Goal: Information Seeking & Learning: Learn about a topic

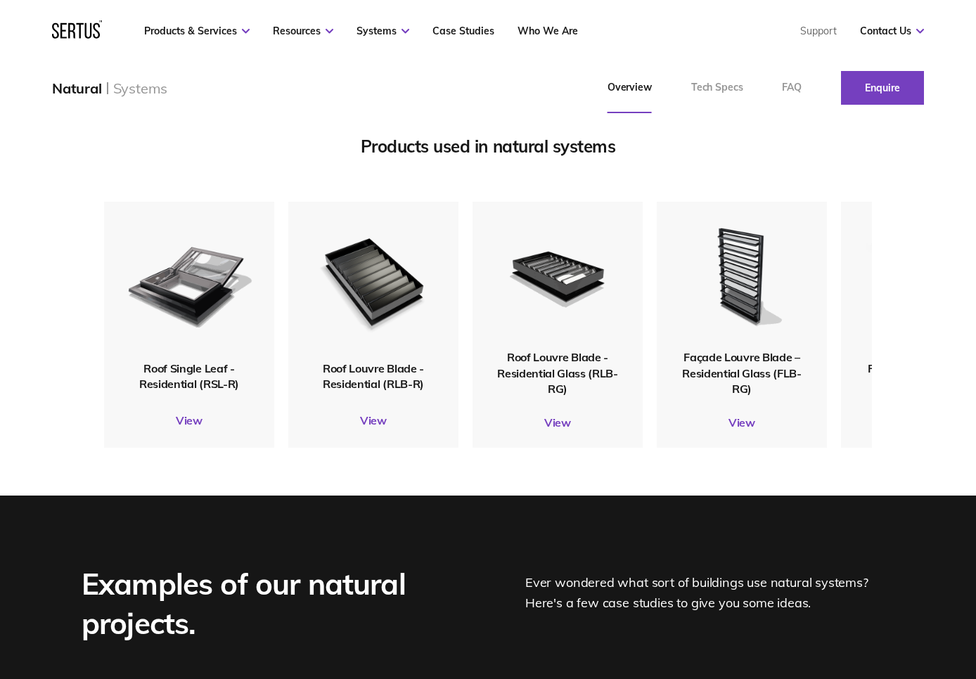
scroll to position [1728, 0]
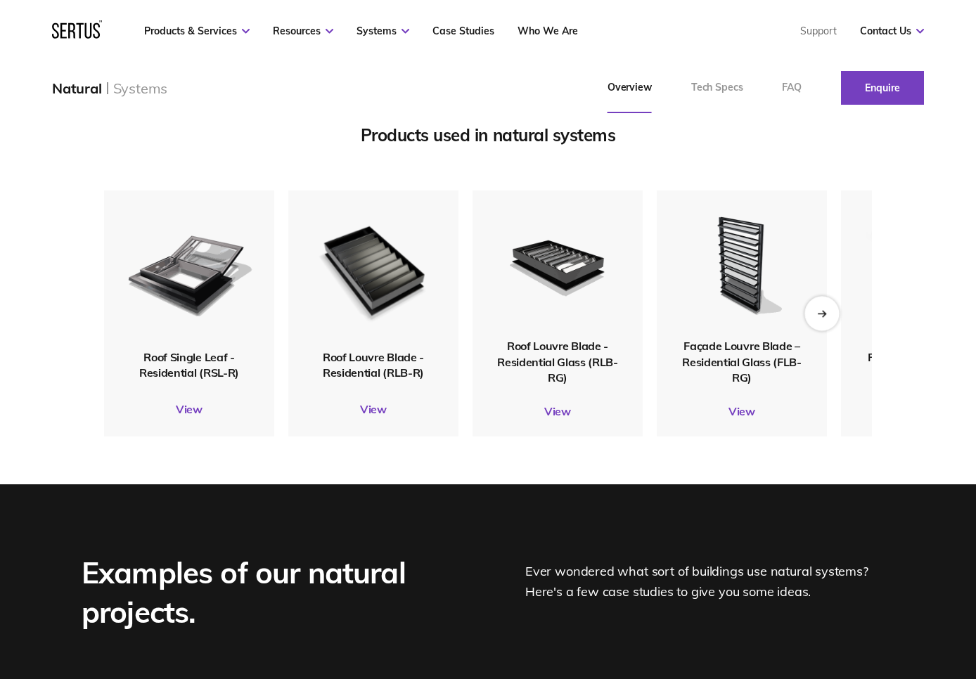
click at [825, 317] on icon "Next slide" at bounding box center [821, 313] width 9 height 8
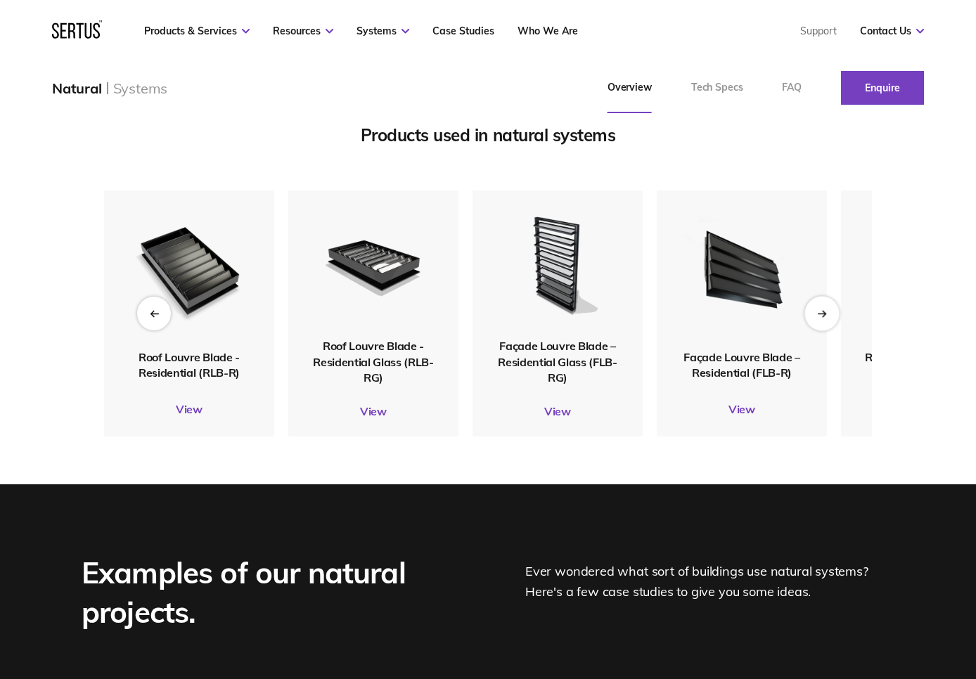
click at [825, 317] on icon "Next slide" at bounding box center [821, 313] width 9 height 8
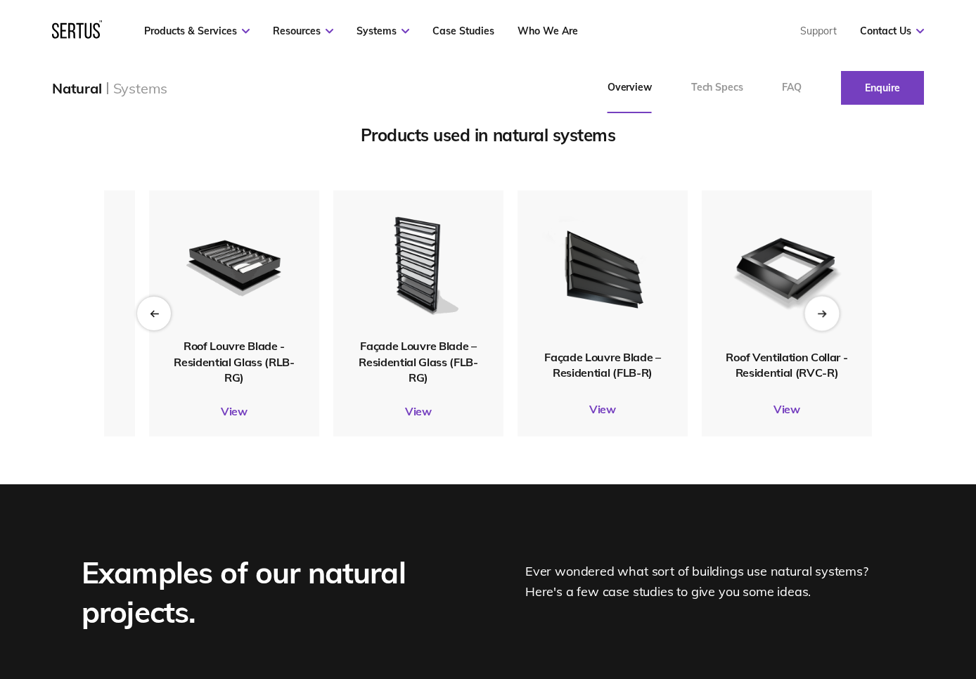
click at [824, 316] on icon "Next slide" at bounding box center [823, 314] width 3 height 6
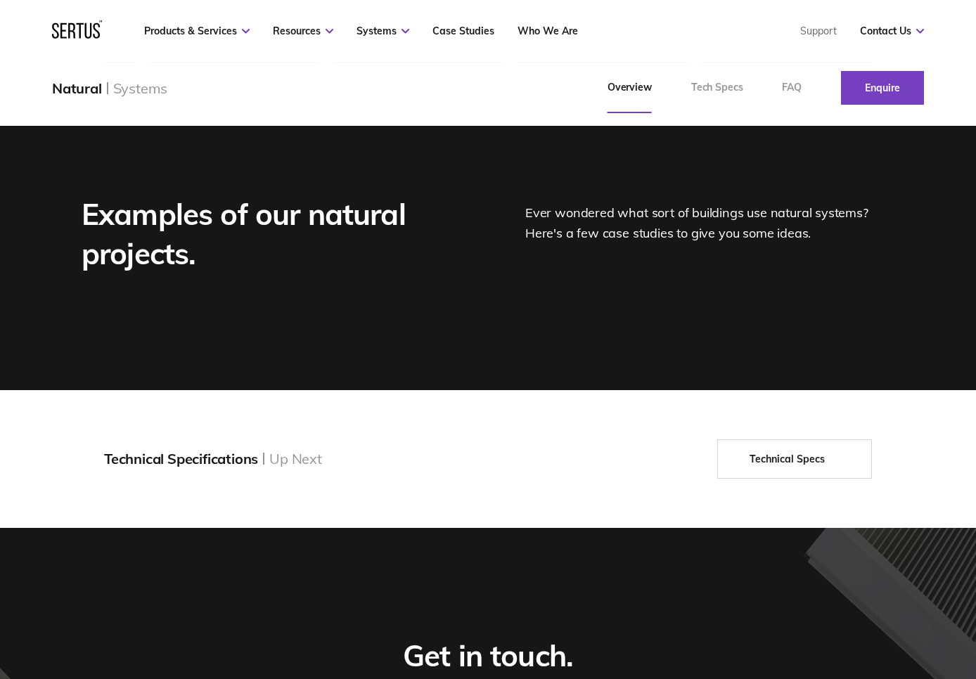
scroll to position [2100, 0]
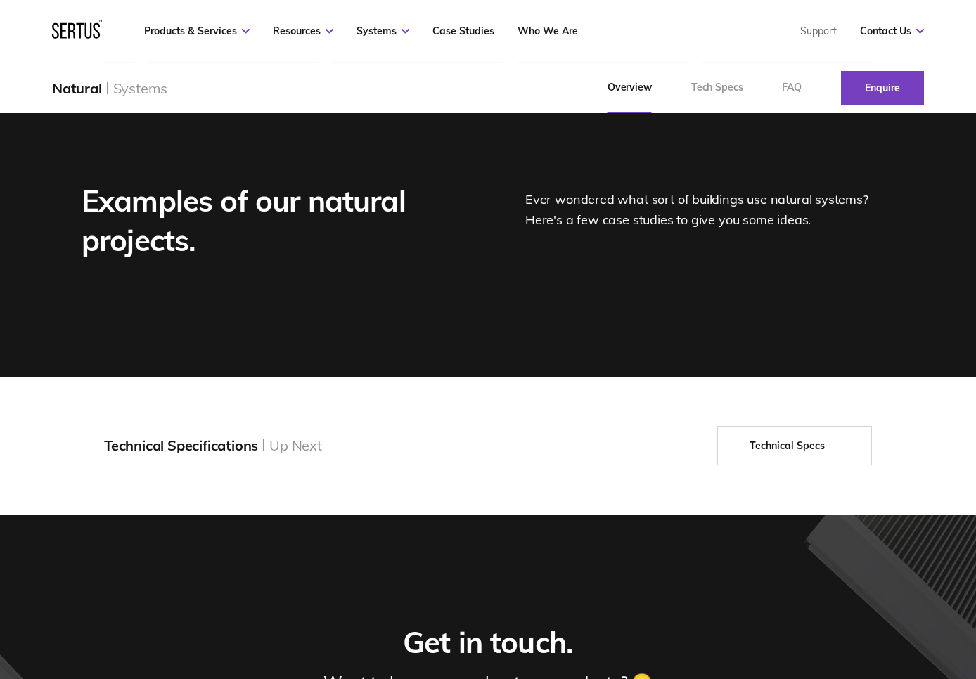
click at [574, 255] on div "Ever wondered what sort of buildings use natural systems? Here's a few case stu…" at bounding box center [709, 220] width 369 height 79
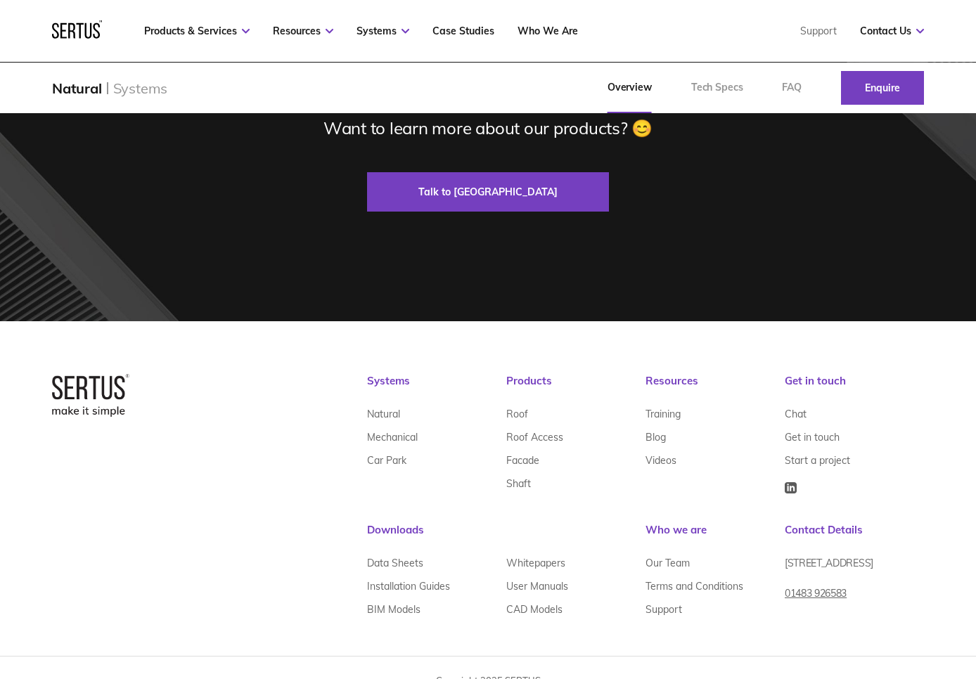
scroll to position [2713, 0]
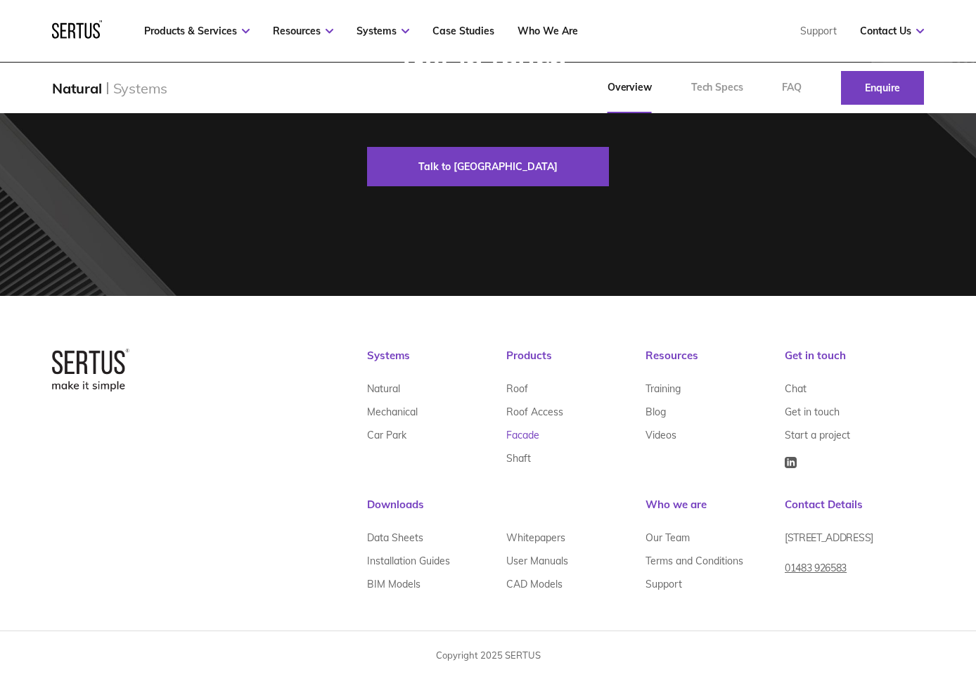
click at [517, 434] on link "Facade" at bounding box center [522, 434] width 33 height 23
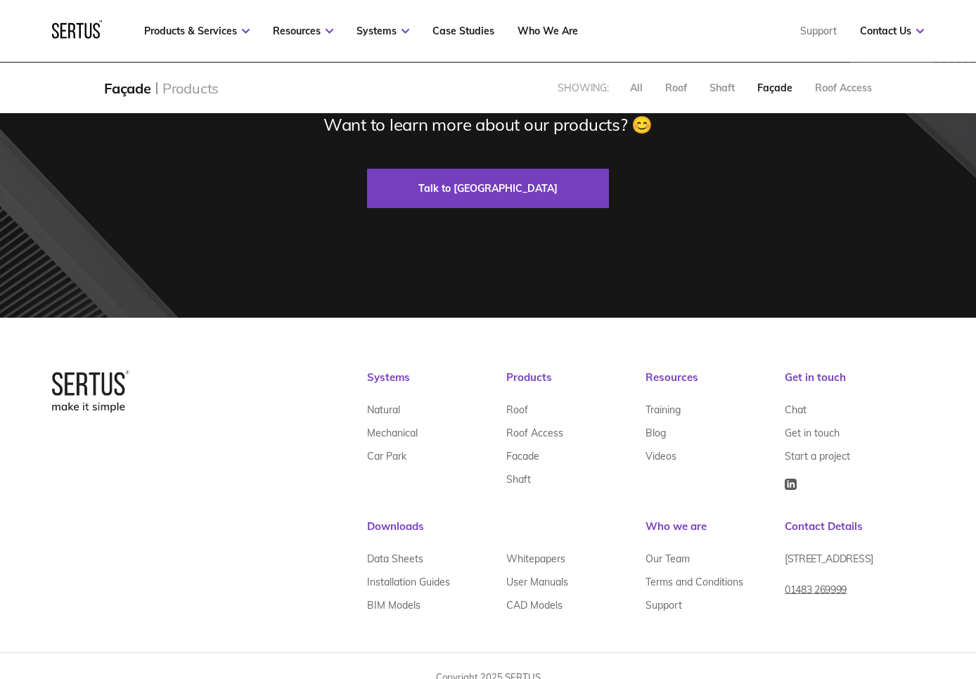
scroll to position [885, 0]
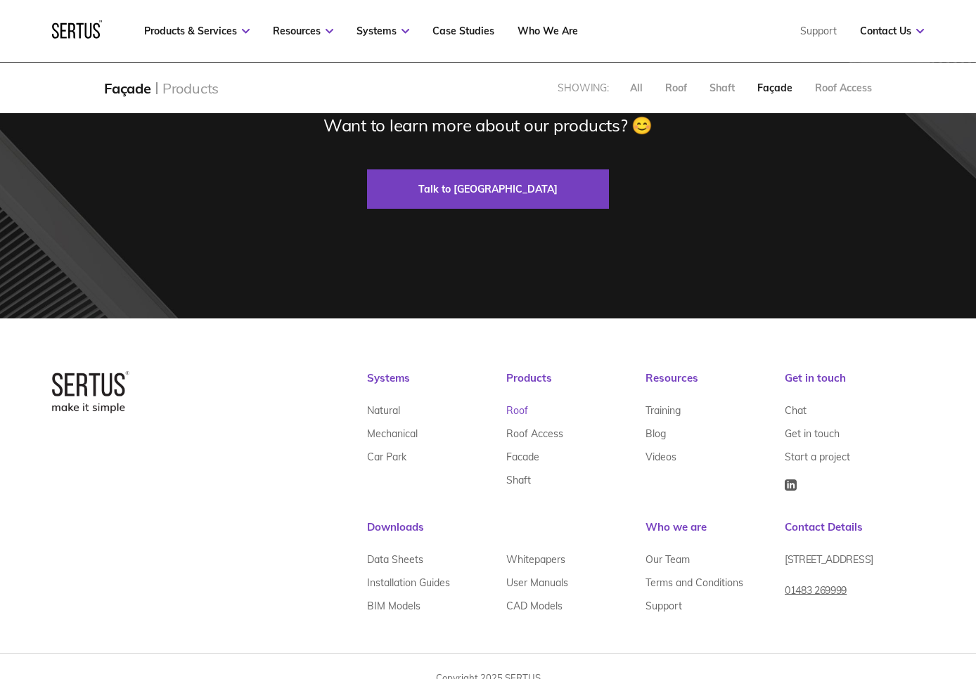
click at [515, 412] on link "Roof" at bounding box center [517, 410] width 22 height 23
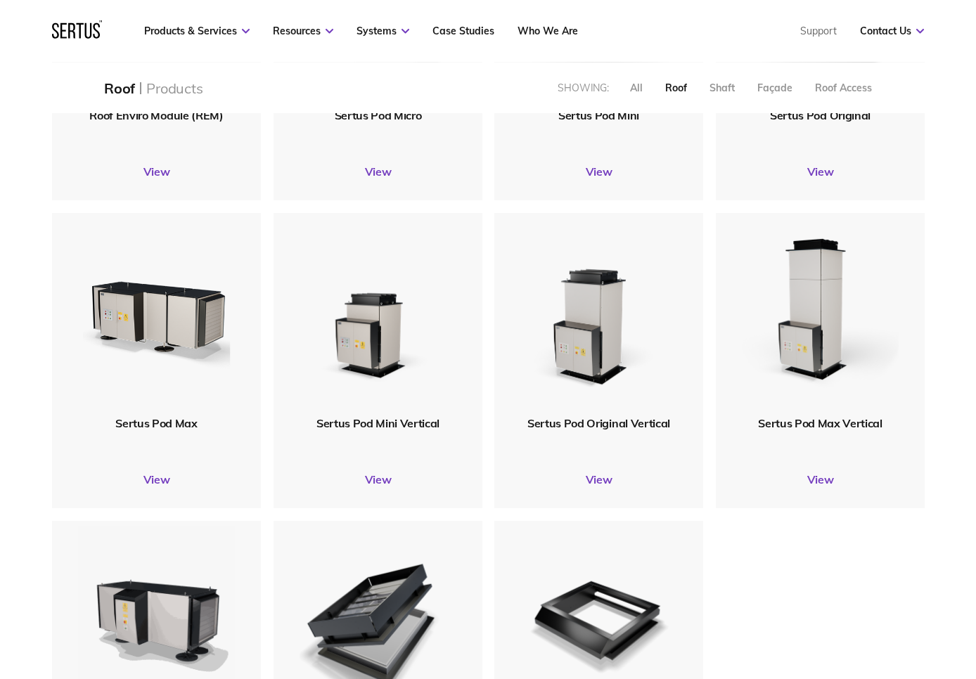
scroll to position [827, 0]
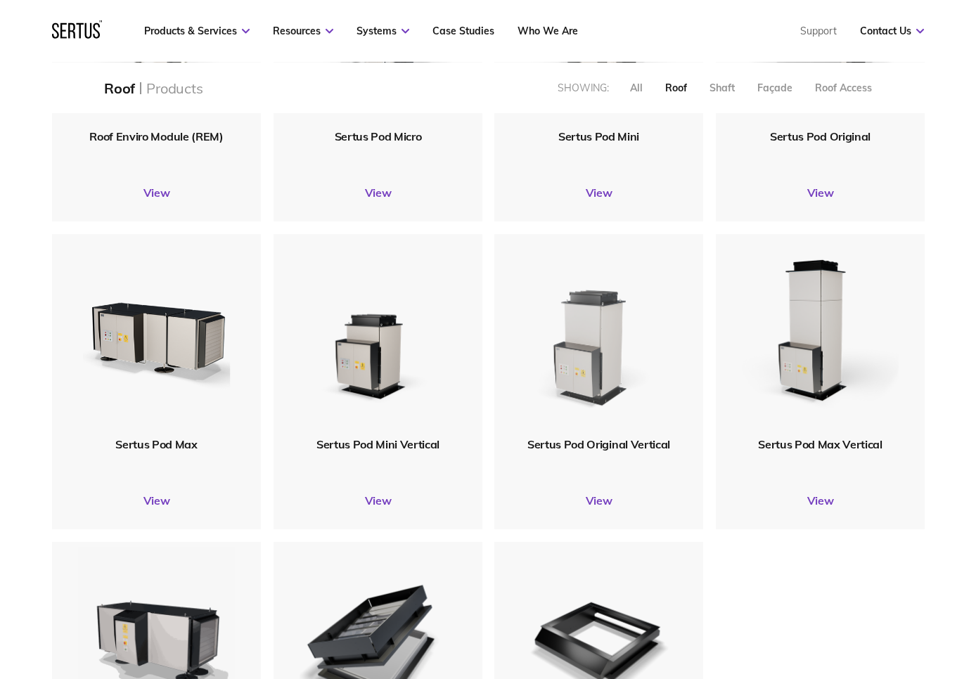
click at [591, 366] on img at bounding box center [598, 335] width 168 height 207
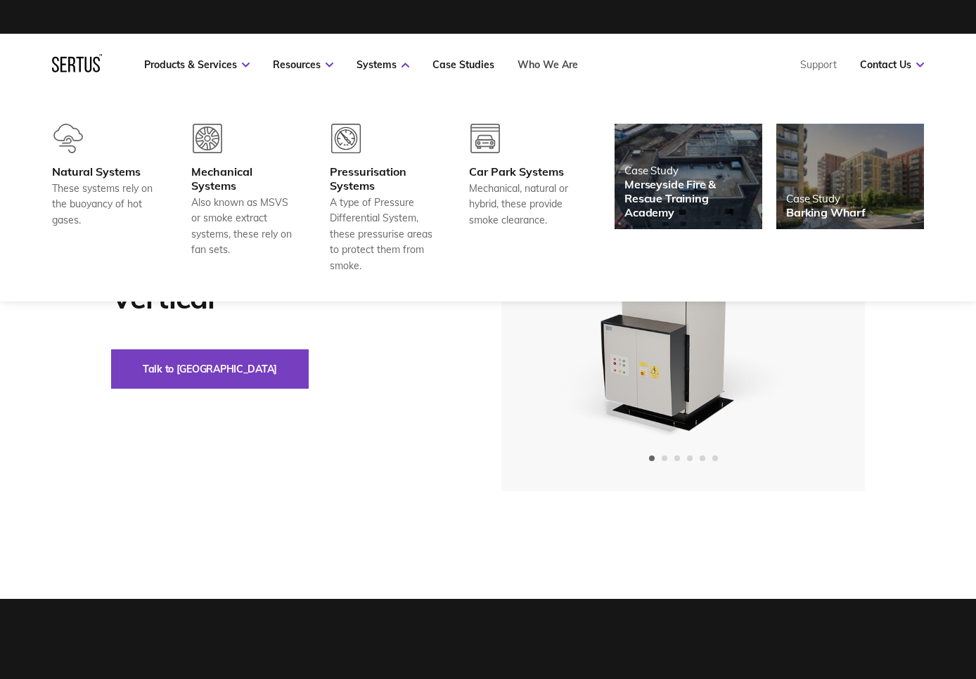
click at [548, 65] on link "Who We Are" at bounding box center [547, 64] width 60 height 13
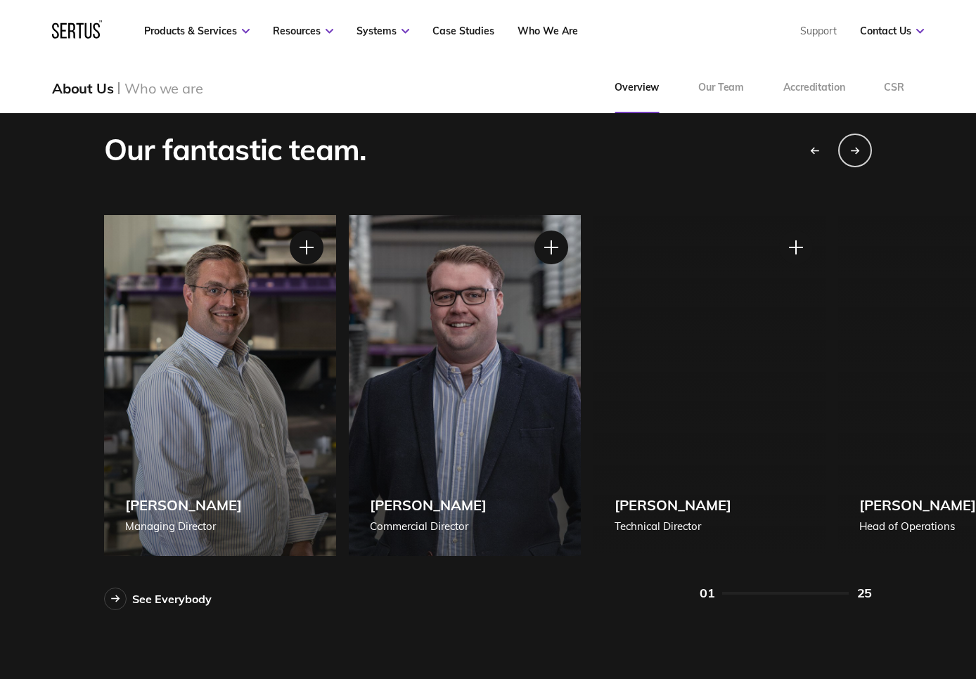
scroll to position [1200, 0]
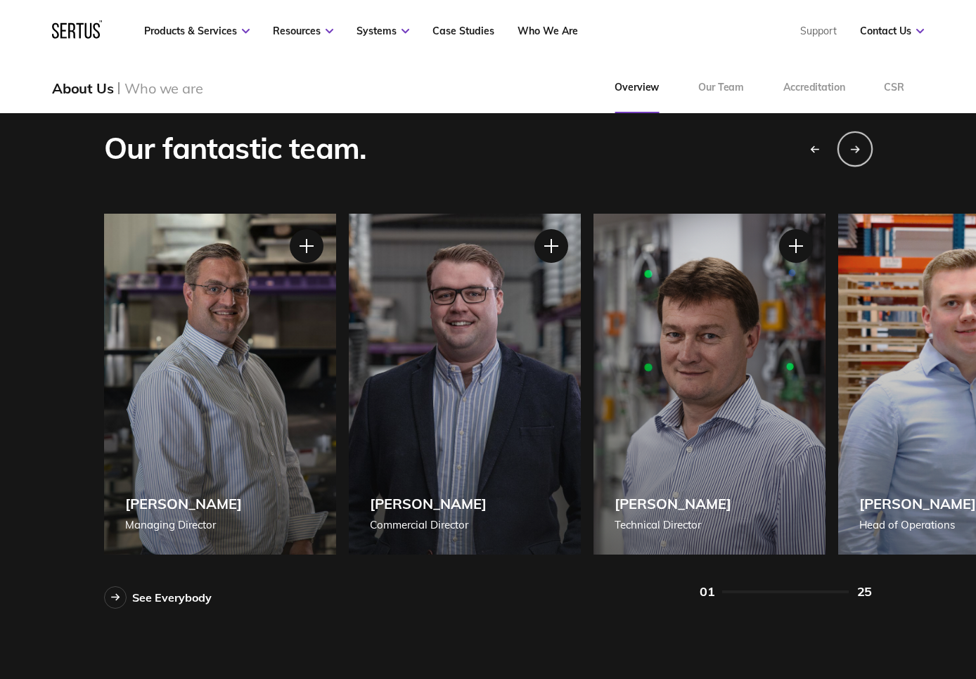
click at [858, 149] on icon "Next slide" at bounding box center [855, 149] width 10 height 8
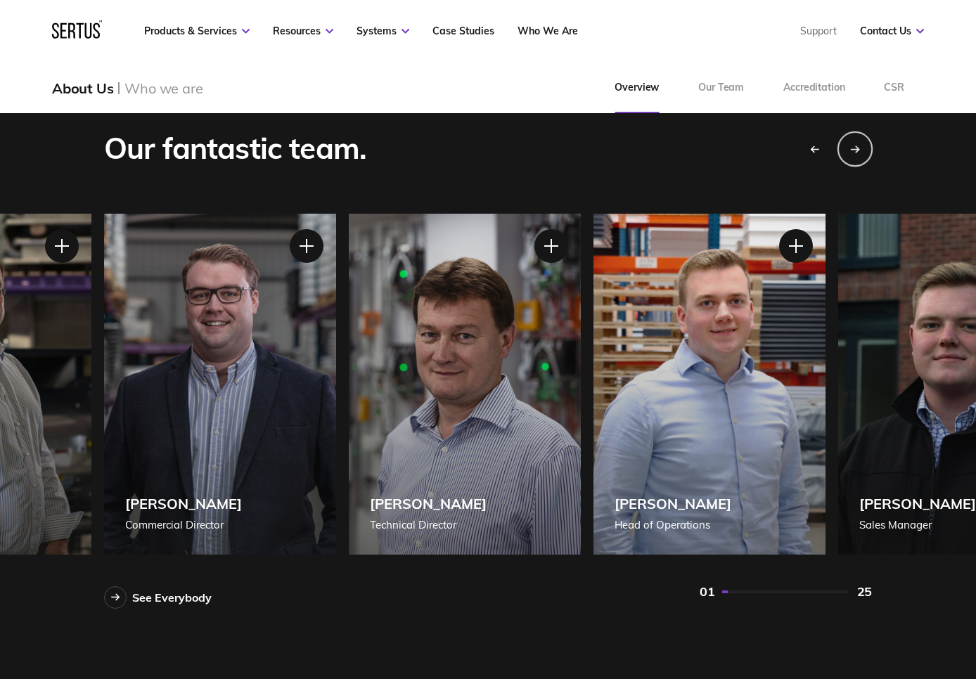
click at [858, 149] on icon "Next slide" at bounding box center [855, 149] width 10 height 8
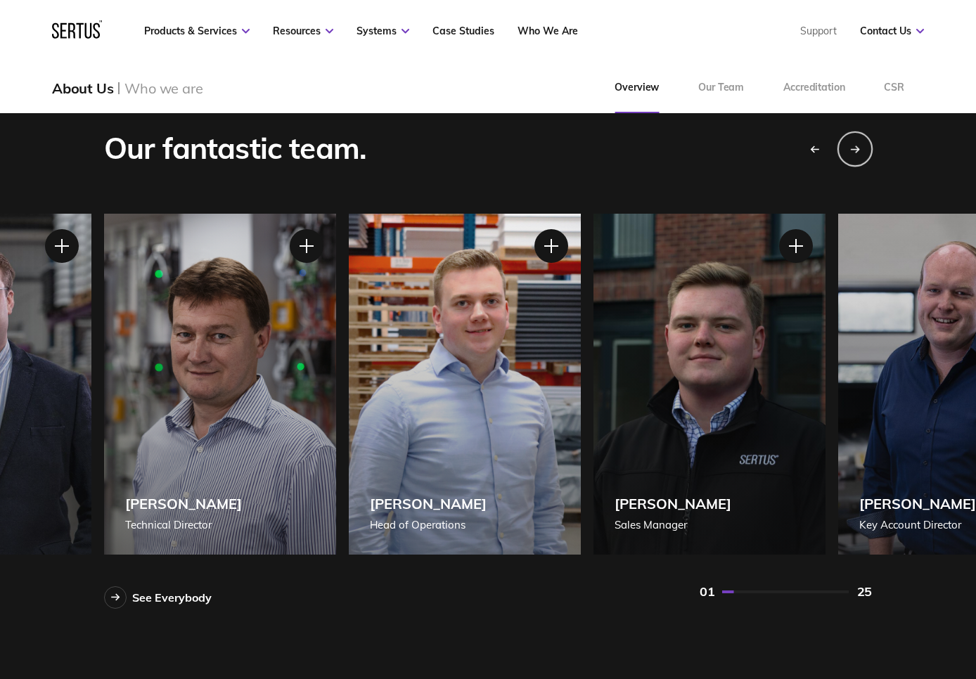
click at [858, 149] on icon "Next slide" at bounding box center [855, 149] width 10 height 8
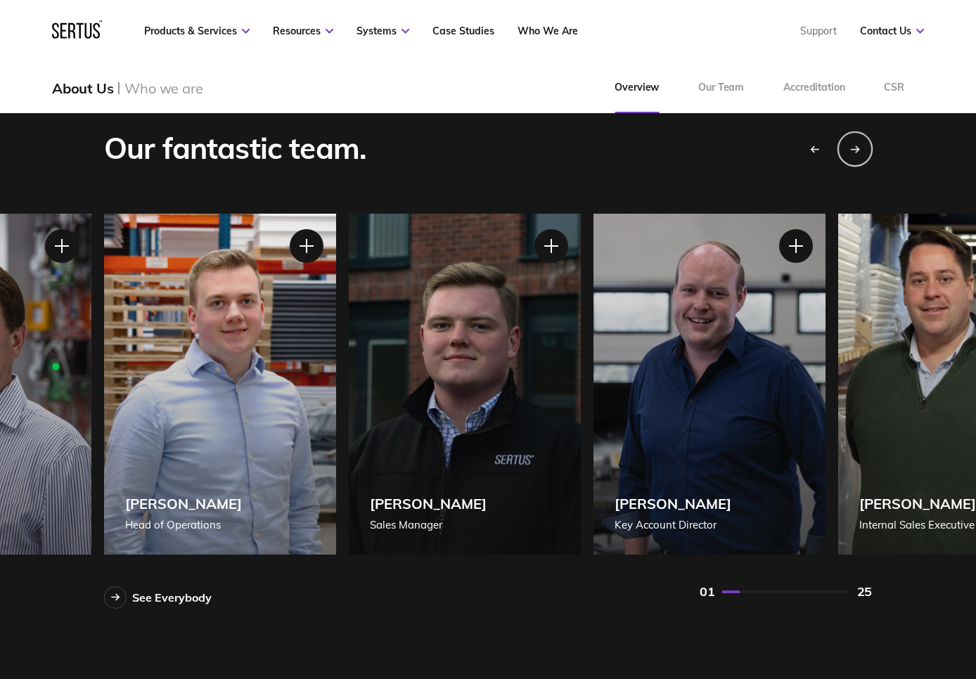
click at [858, 149] on icon "Next slide" at bounding box center [855, 149] width 10 height 8
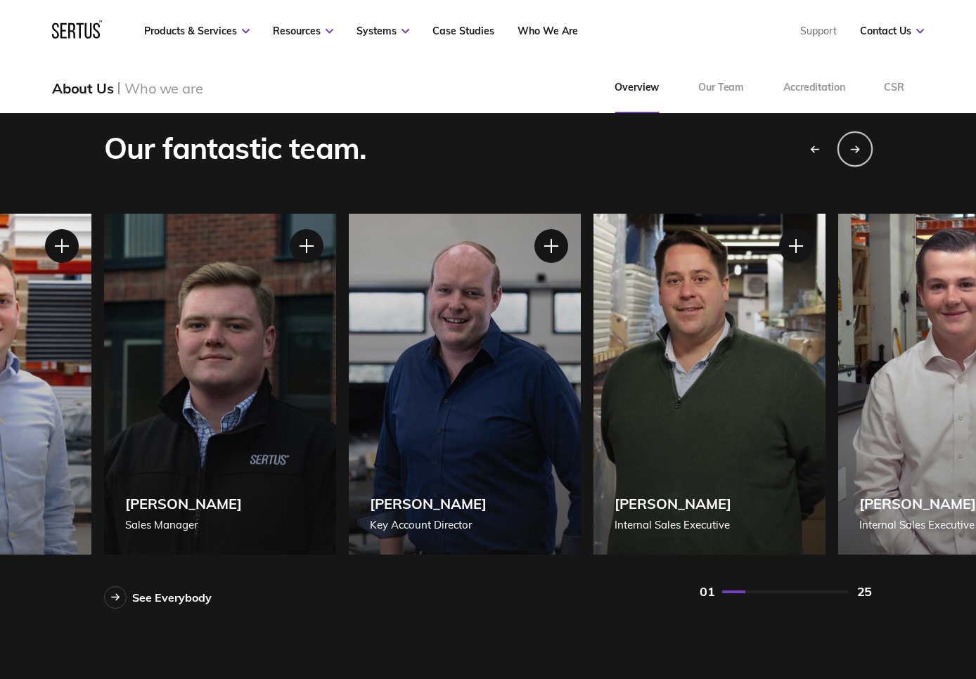
click at [858, 149] on icon "Next slide" at bounding box center [855, 149] width 10 height 8
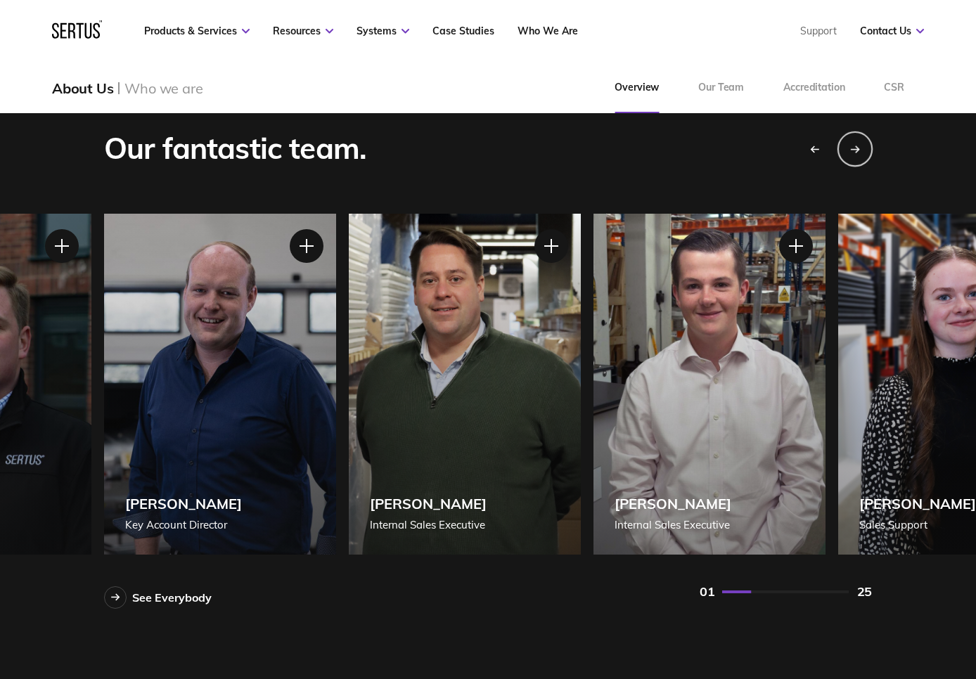
click at [858, 149] on icon "Next slide" at bounding box center [855, 149] width 10 height 8
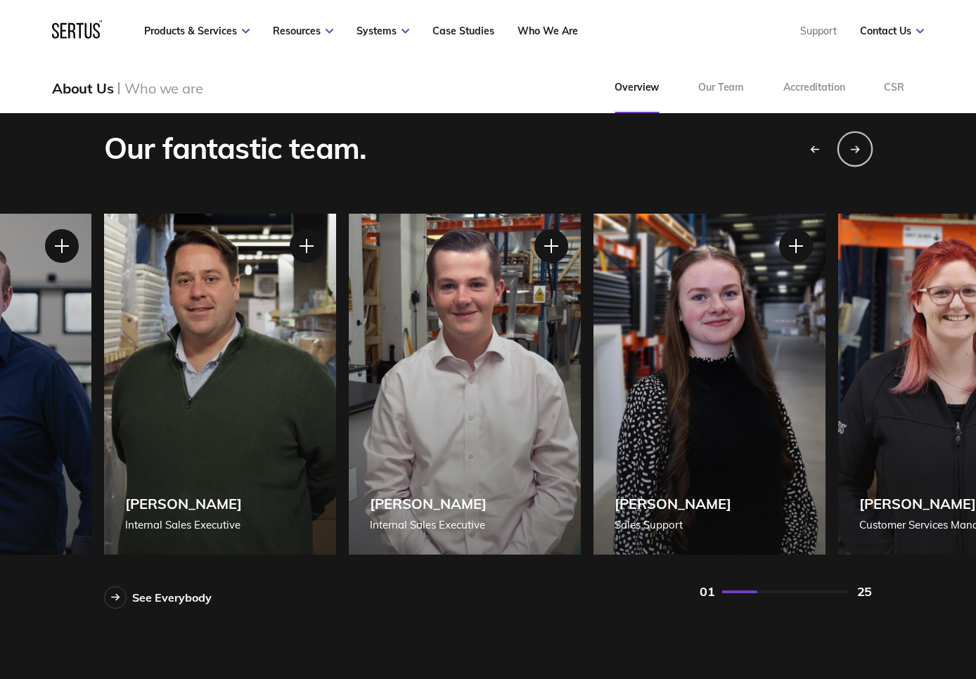
click at [858, 150] on icon "Next slide" at bounding box center [855, 149] width 10 height 8
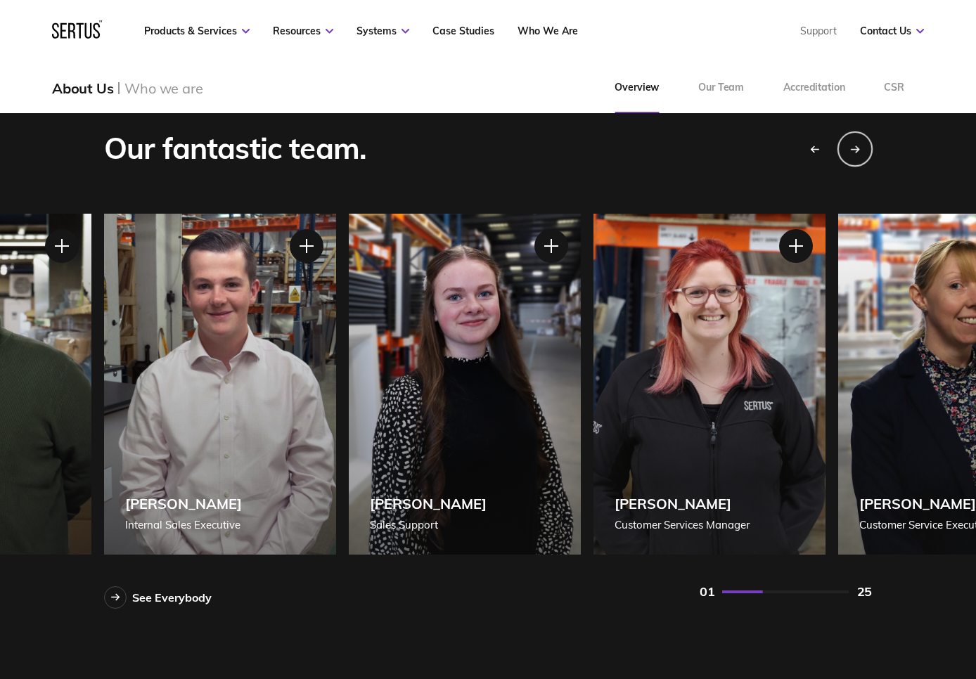
click at [859, 148] on icon "Next slide" at bounding box center [855, 149] width 10 height 8
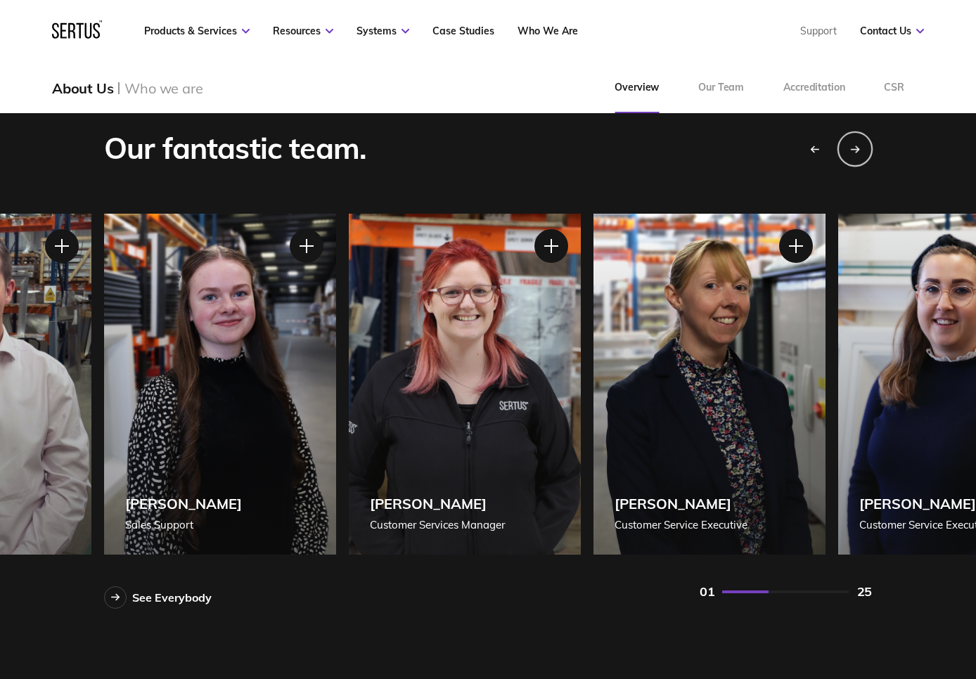
click at [859, 148] on icon "Next slide" at bounding box center [855, 149] width 10 height 8
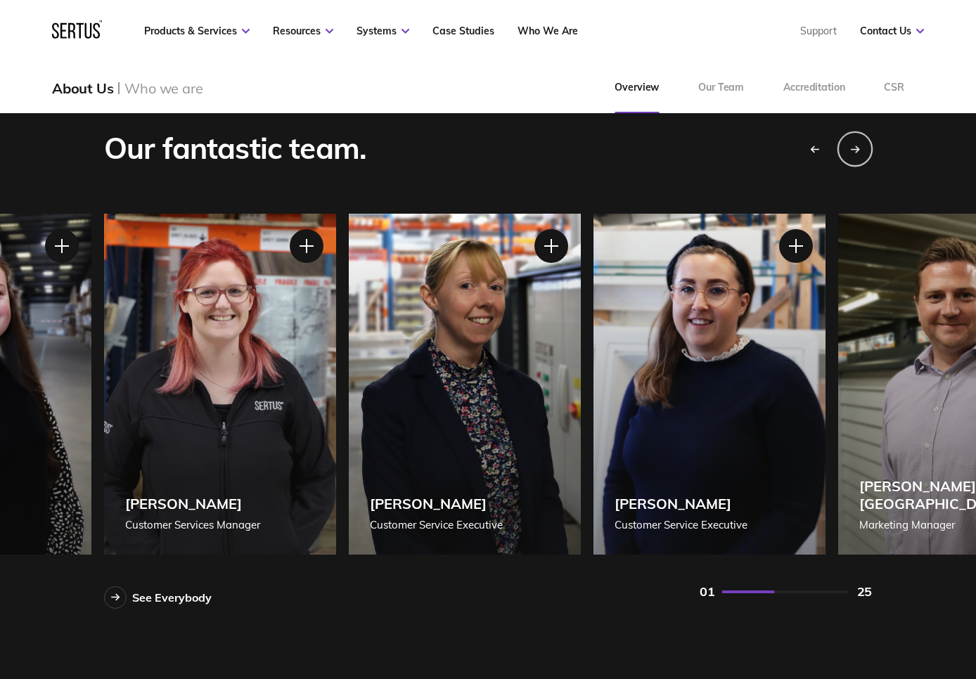
click at [859, 148] on icon "Next slide" at bounding box center [855, 149] width 10 height 8
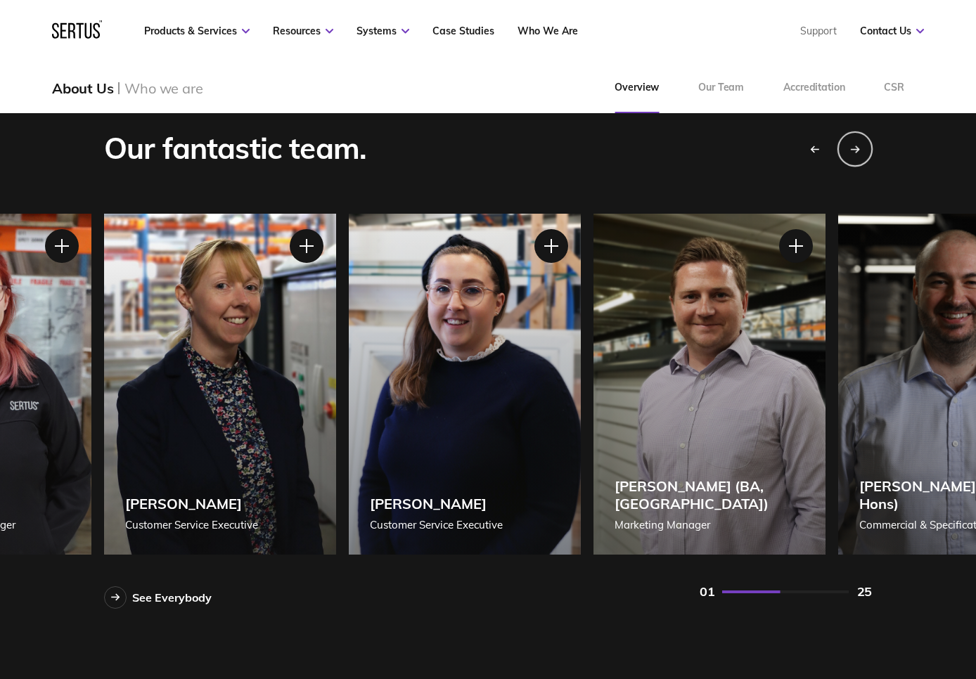
click at [859, 148] on icon "Next slide" at bounding box center [855, 149] width 10 height 8
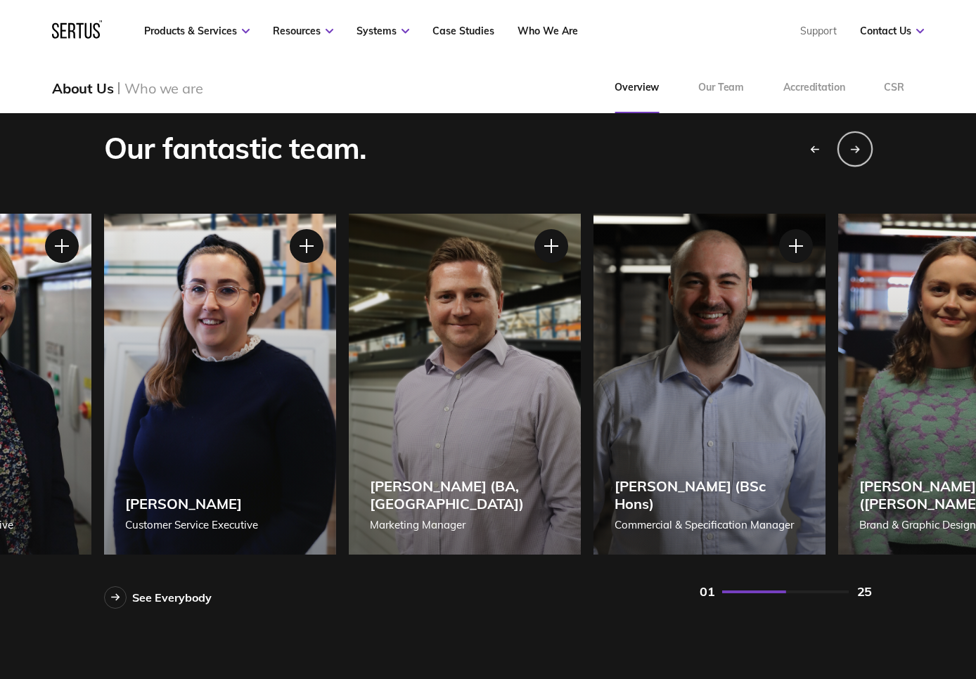
click at [859, 148] on icon "Next slide" at bounding box center [855, 149] width 10 height 8
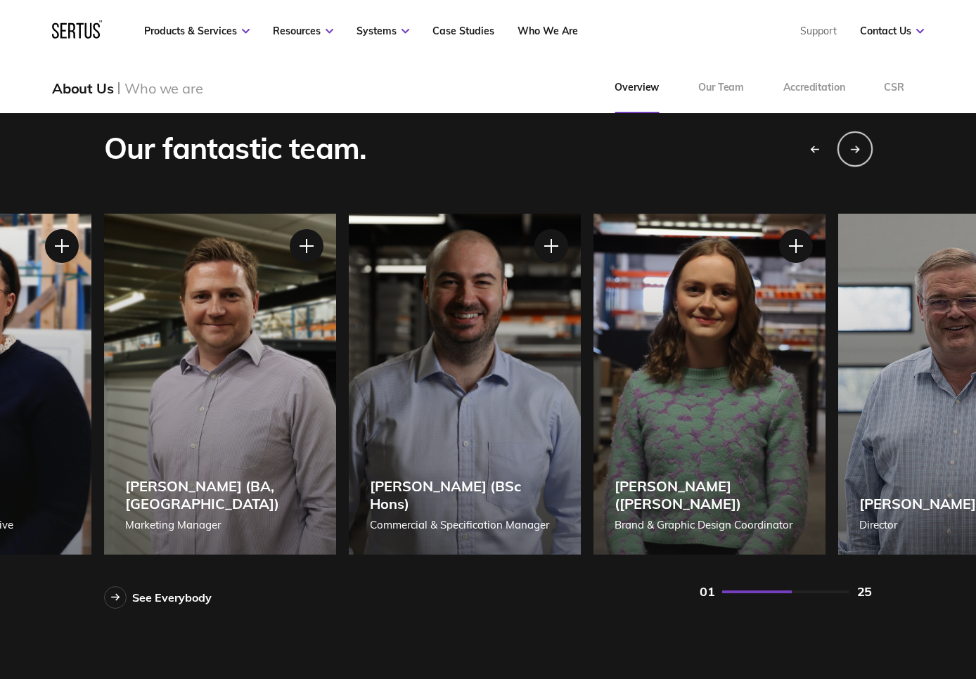
click at [856, 149] on icon "Next slide" at bounding box center [854, 149] width 8 height 0
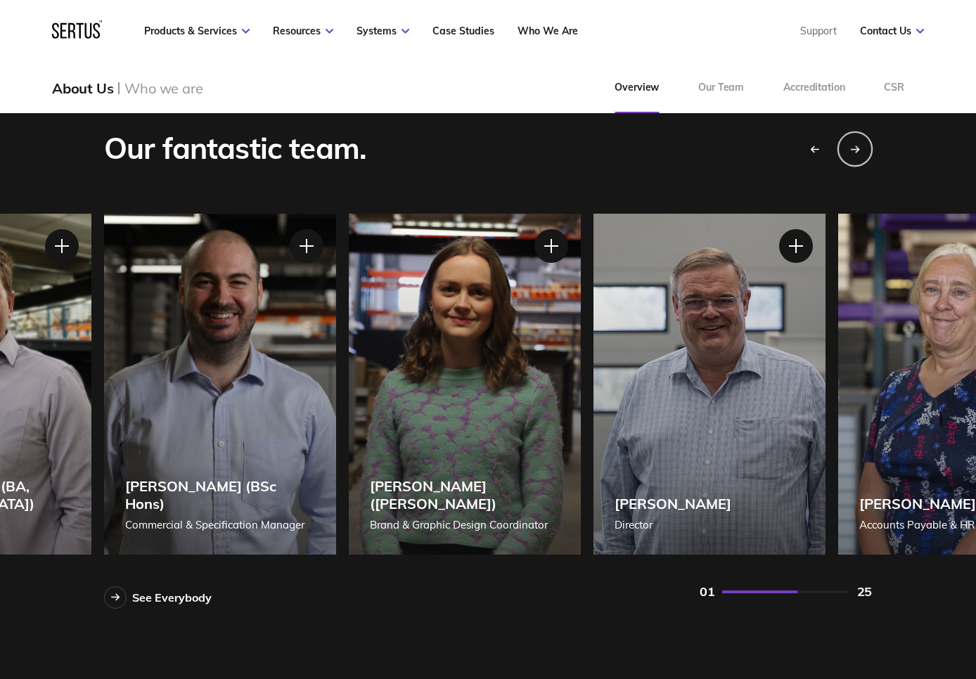
click at [844, 149] on div "Next slide" at bounding box center [854, 148] width 35 height 35
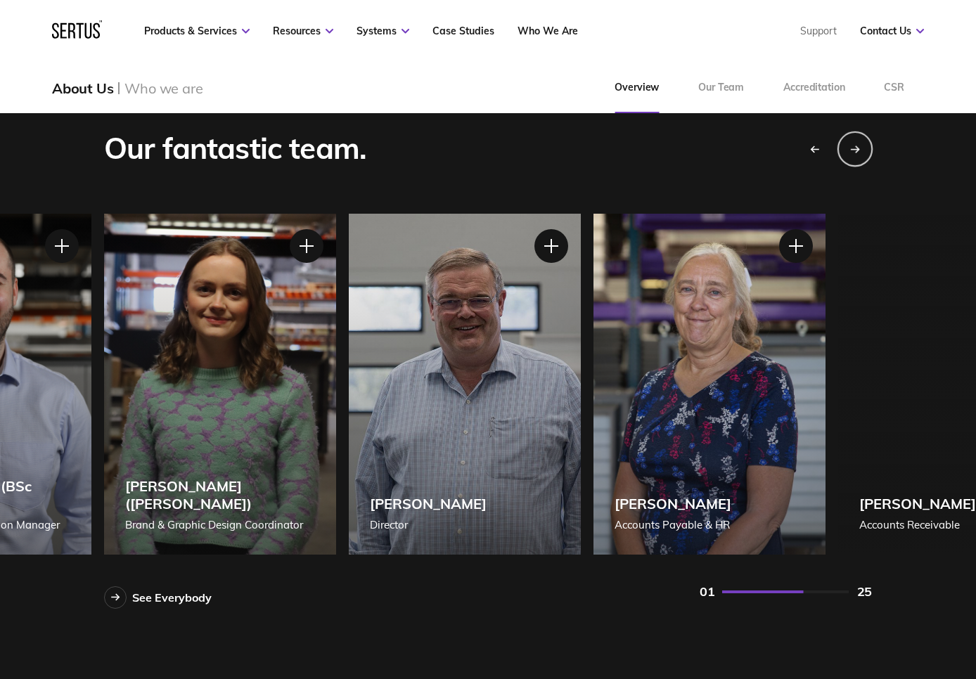
click at [844, 149] on div "Next slide" at bounding box center [854, 148] width 35 height 35
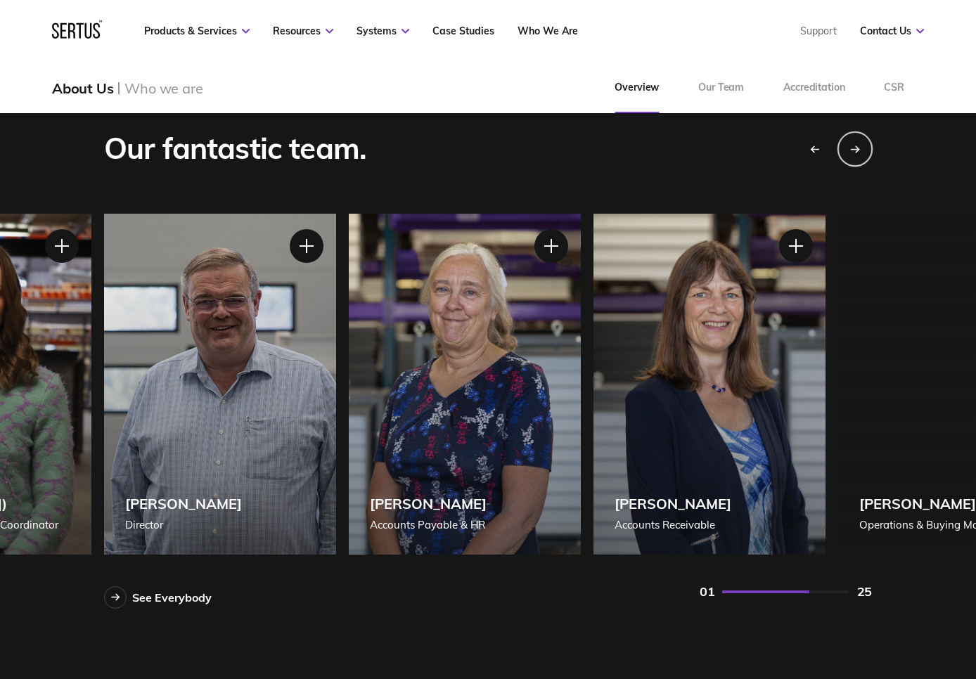
click at [844, 149] on div "Next slide" at bounding box center [854, 148] width 35 height 35
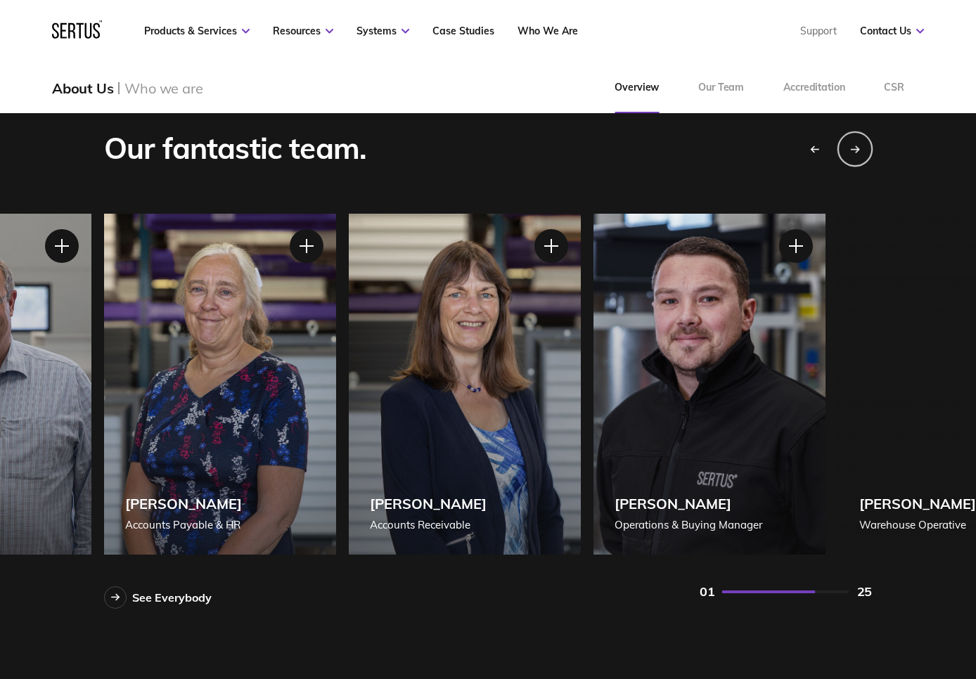
click at [844, 149] on div "Next slide" at bounding box center [854, 148] width 35 height 35
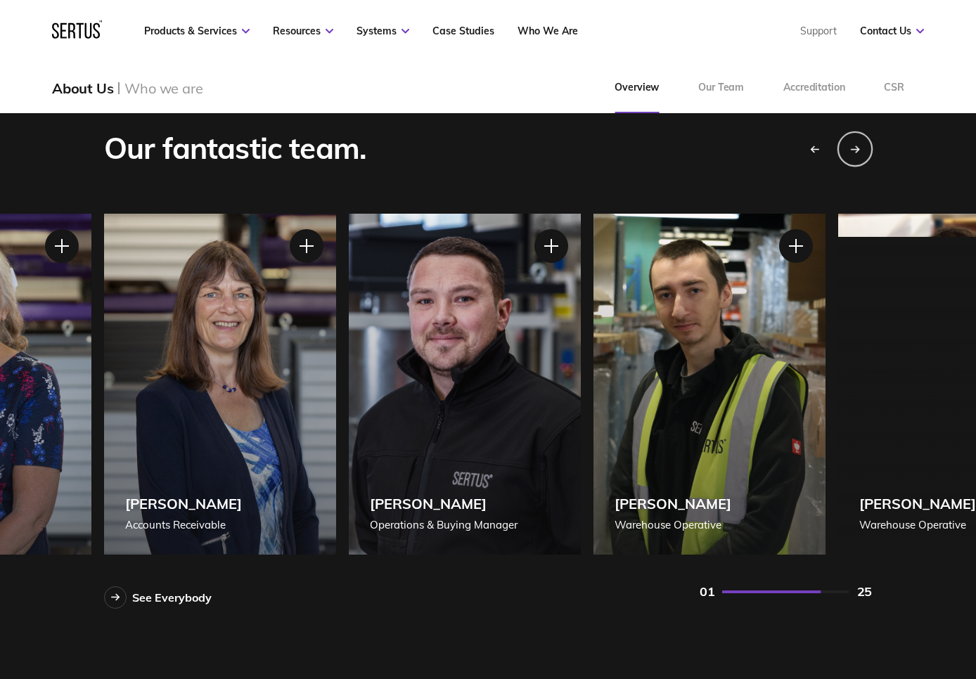
click at [844, 149] on div "Next slide" at bounding box center [854, 148] width 35 height 35
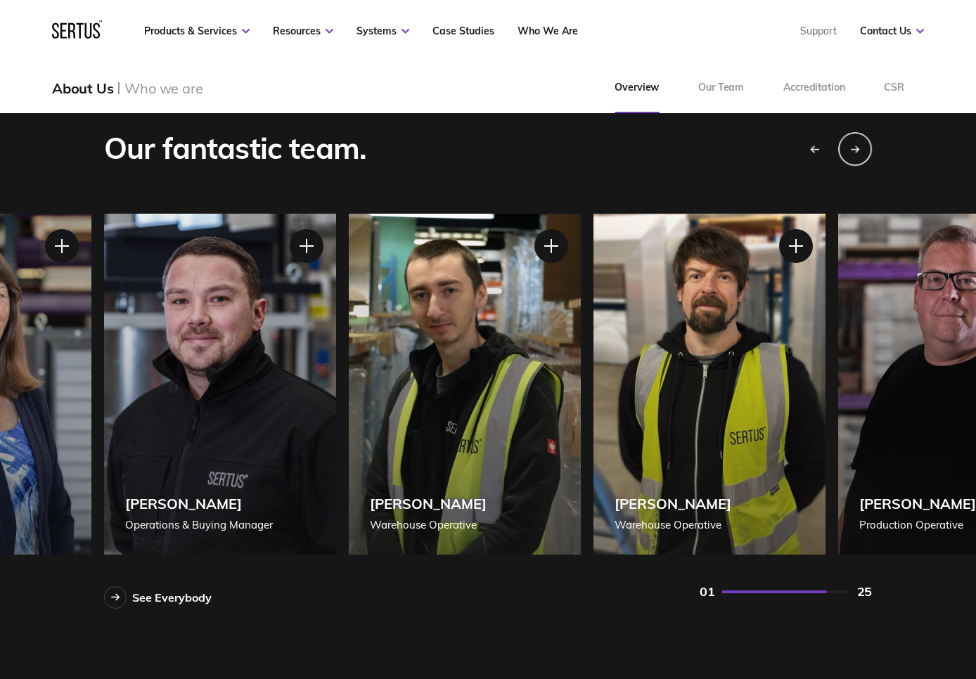
click at [815, 148] on icon "Previous slide" at bounding box center [814, 149] width 10 height 8
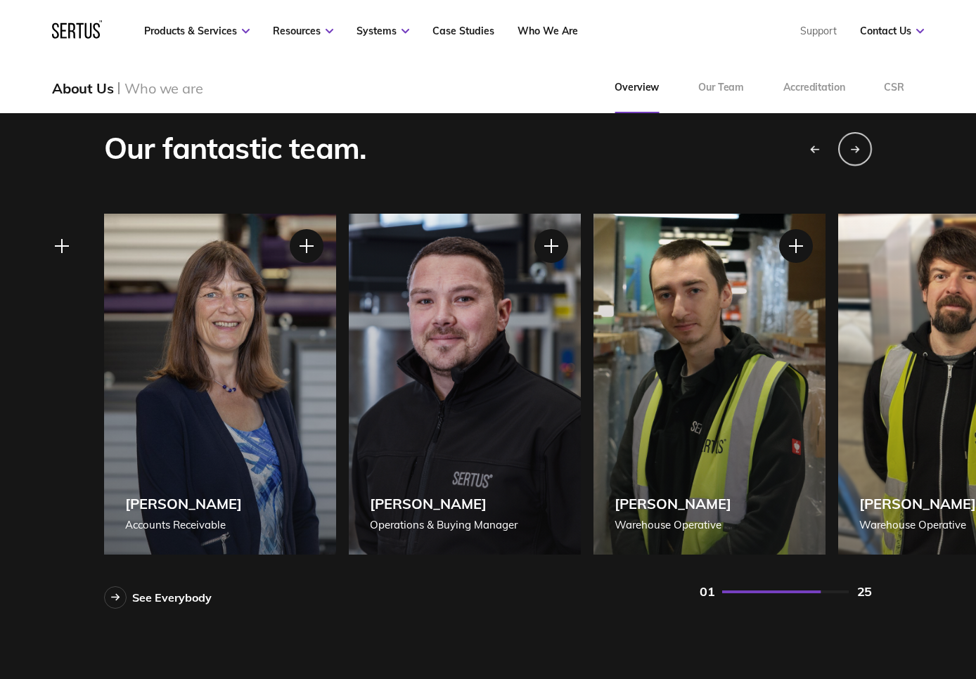
click at [815, 148] on icon "Previous slide" at bounding box center [814, 149] width 10 height 8
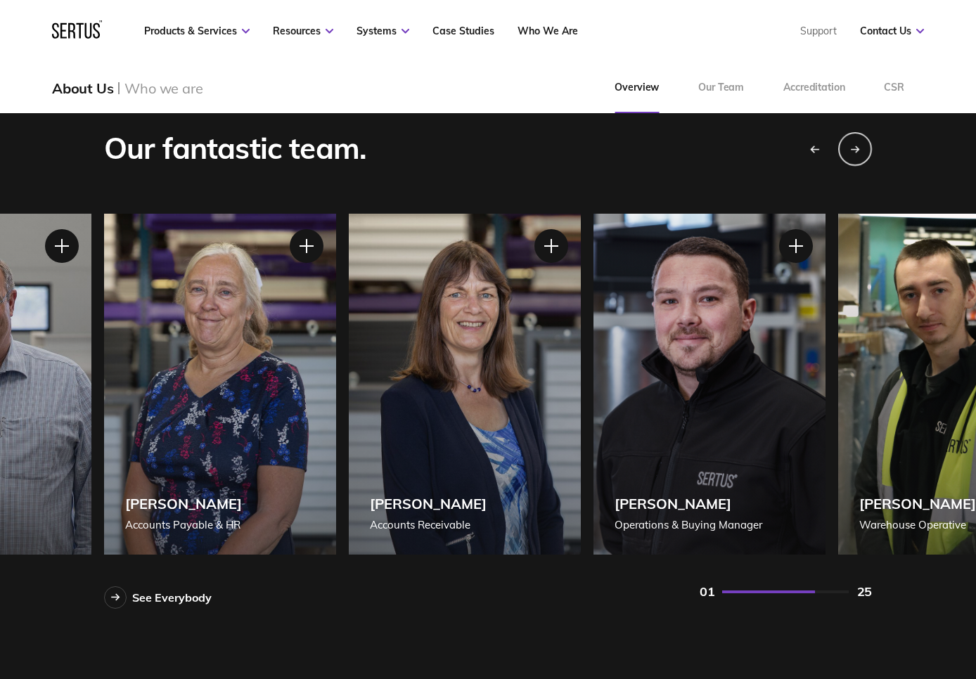
click at [815, 148] on icon "Previous slide" at bounding box center [814, 149] width 10 height 8
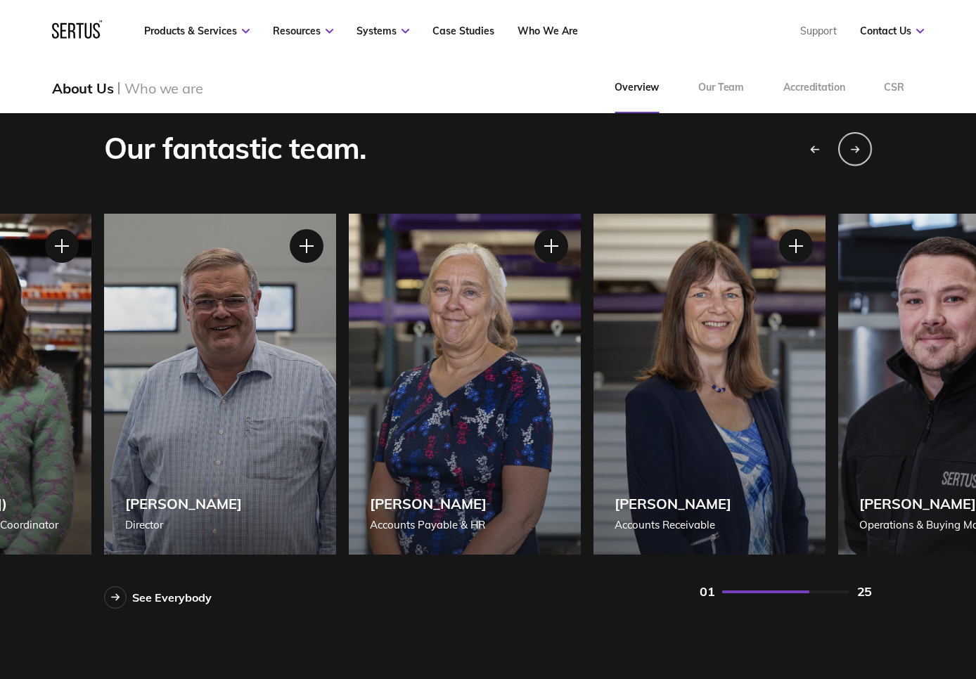
click at [815, 148] on icon "Previous slide" at bounding box center [814, 149] width 10 height 8
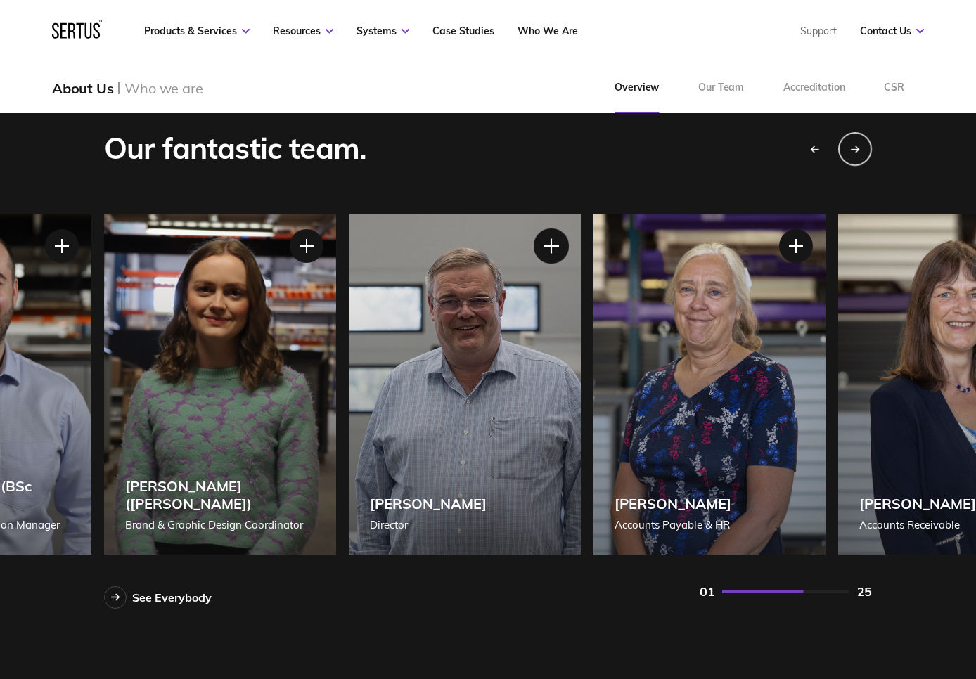
click at [550, 247] on div at bounding box center [550, 245] width 35 height 35
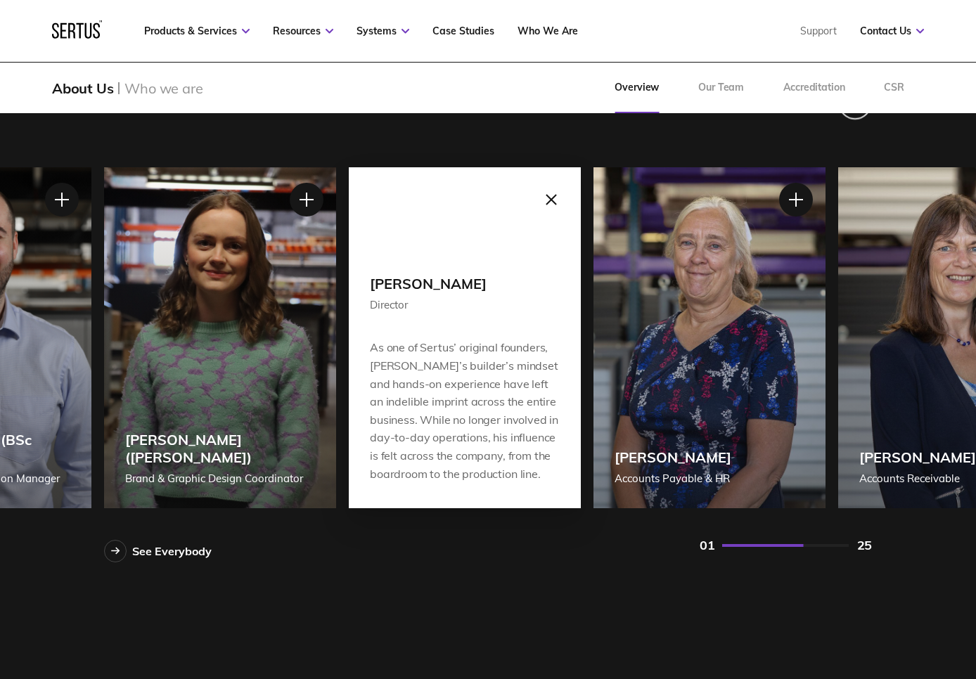
scroll to position [1245, 0]
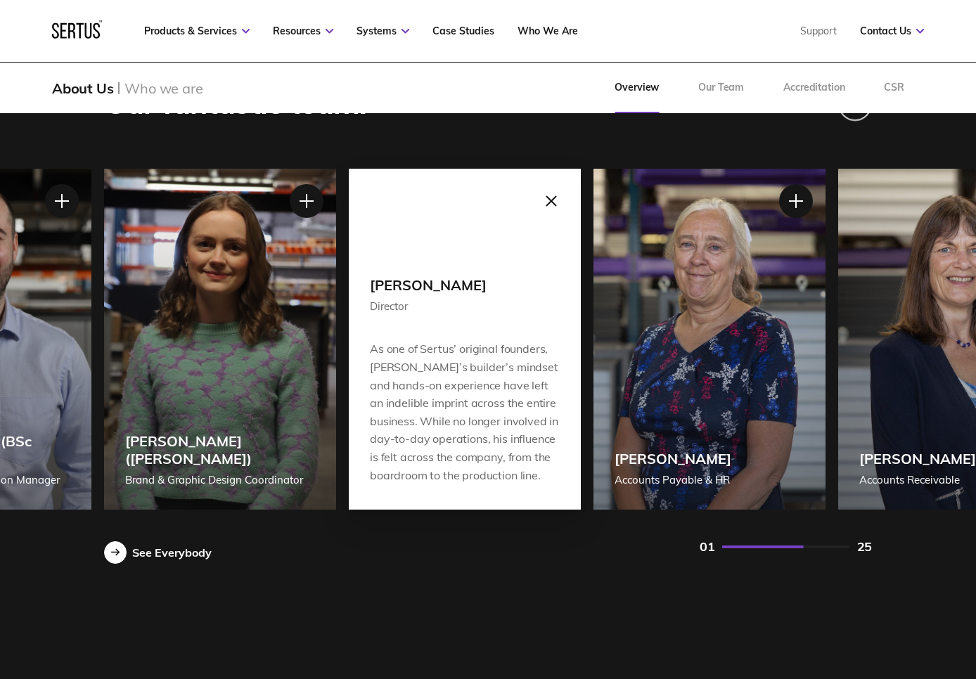
click at [118, 547] on div at bounding box center [115, 552] width 22 height 22
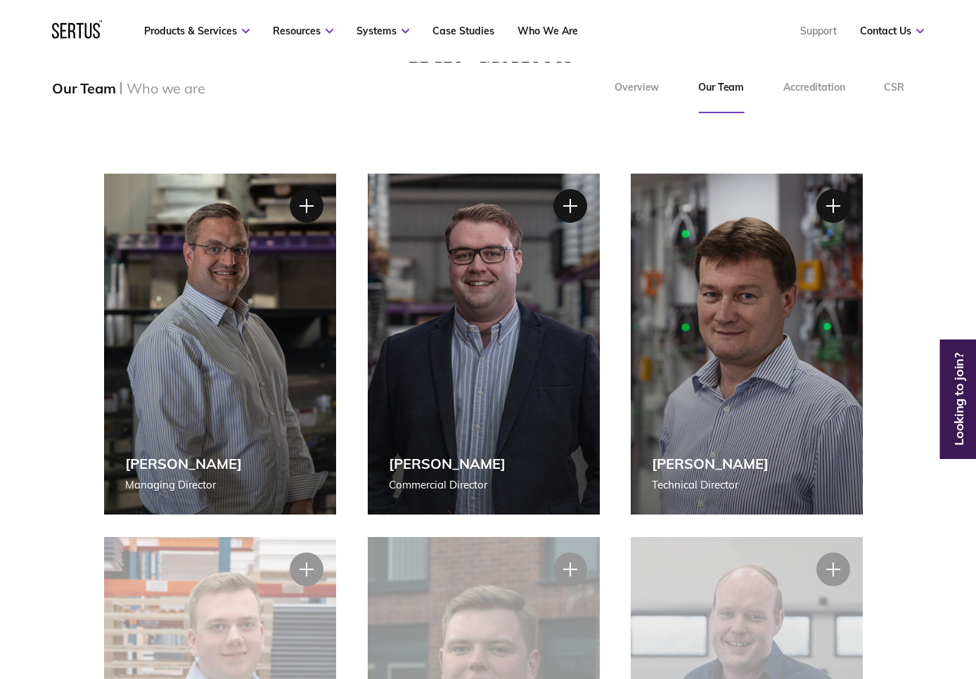
scroll to position [164, 0]
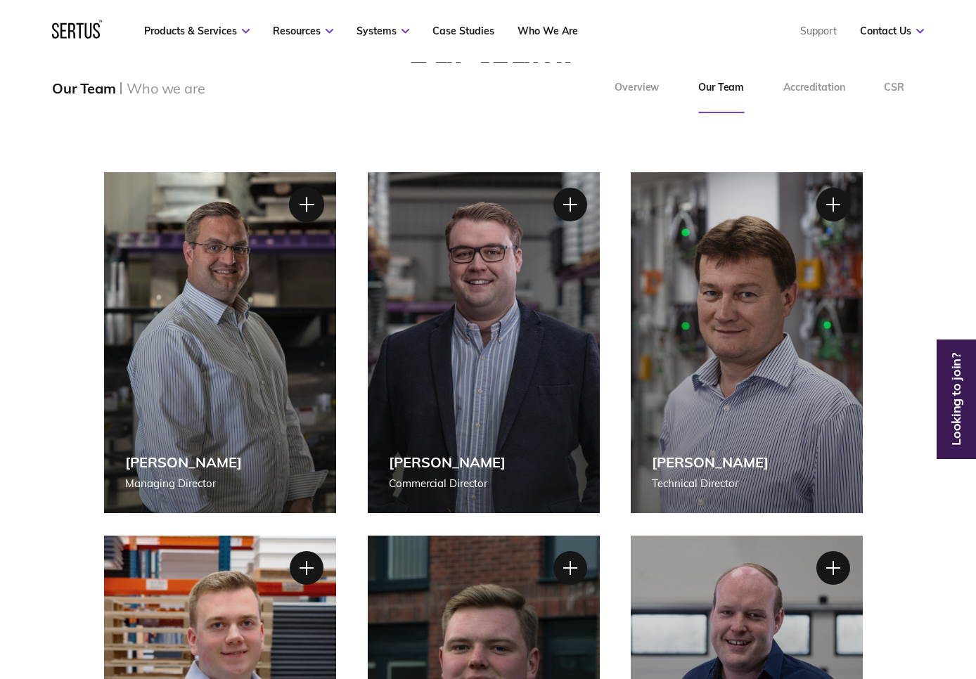
click at [310, 205] on div at bounding box center [306, 204] width 35 height 35
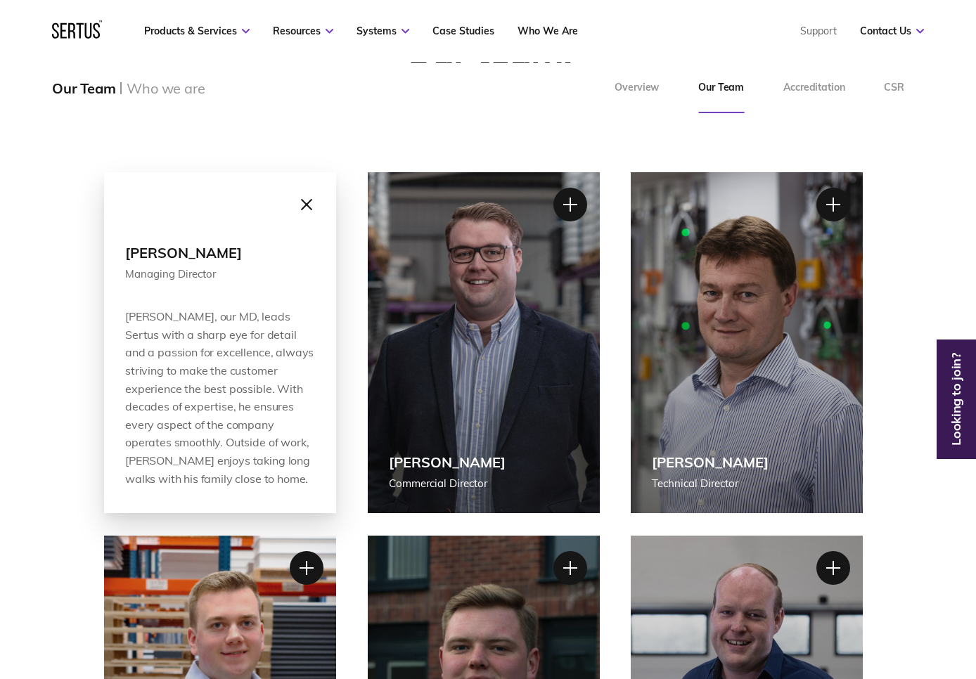
click at [305, 200] on div at bounding box center [306, 204] width 35 height 35
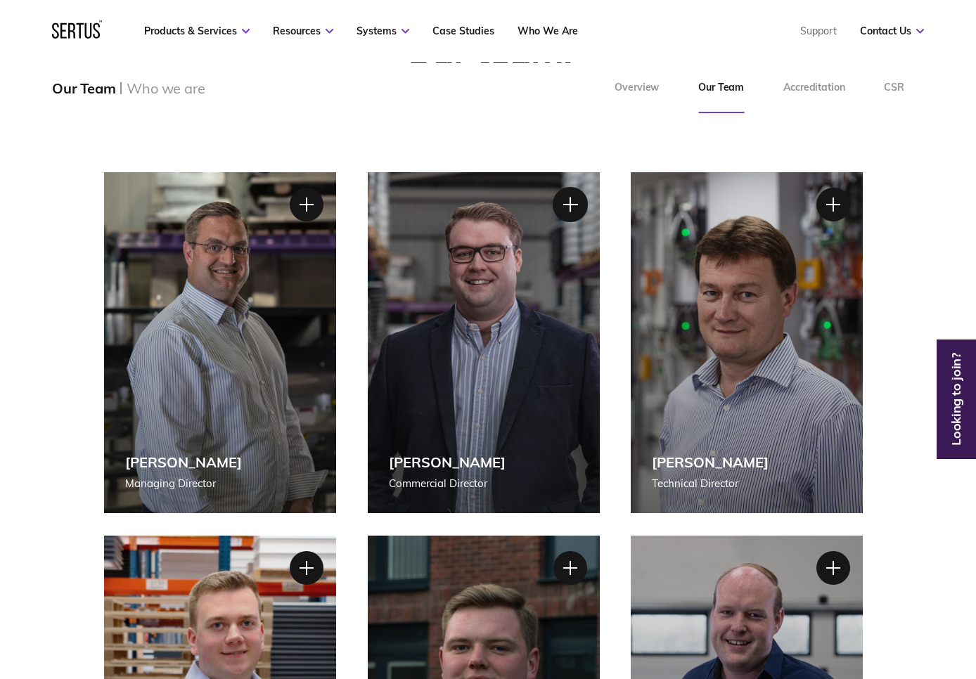
click at [567, 202] on div at bounding box center [569, 204] width 35 height 35
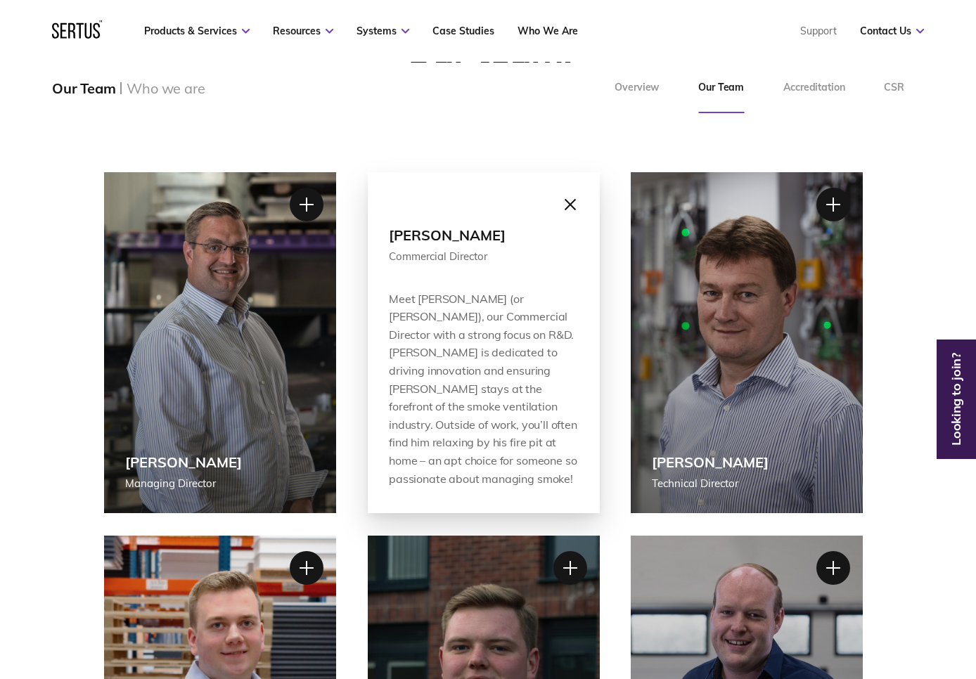
click at [570, 200] on div at bounding box center [569, 204] width 35 height 35
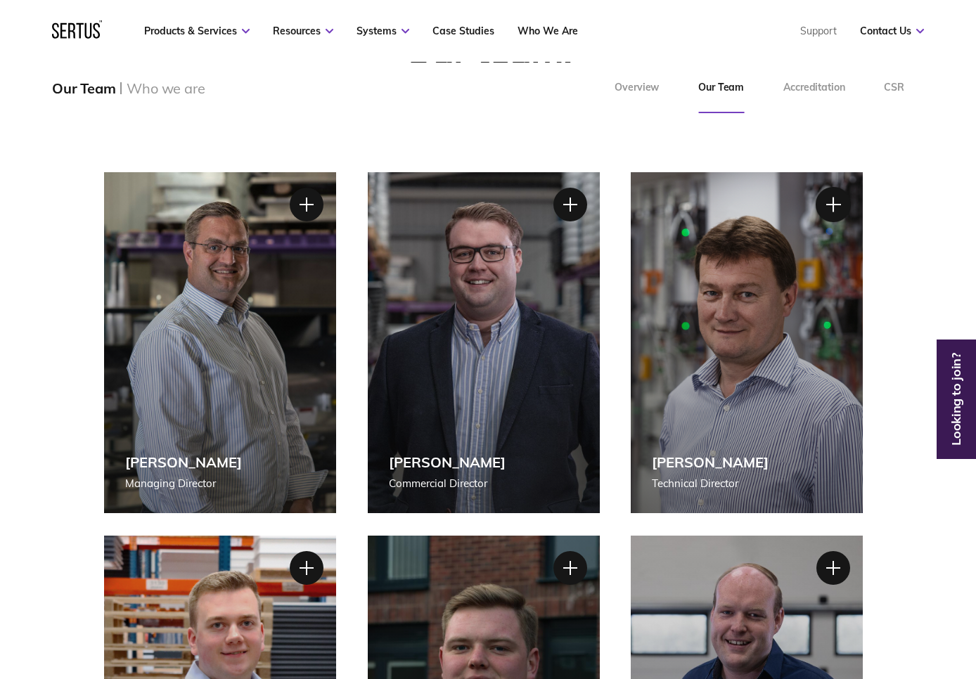
click at [834, 205] on div at bounding box center [832, 204] width 35 height 35
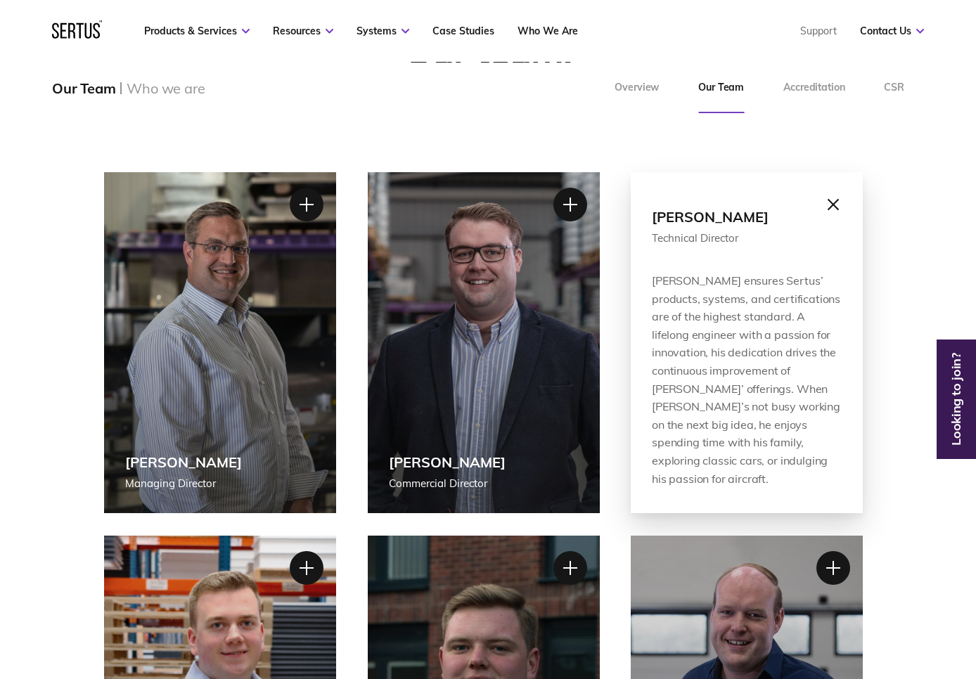
click at [839, 210] on div at bounding box center [832, 204] width 35 height 35
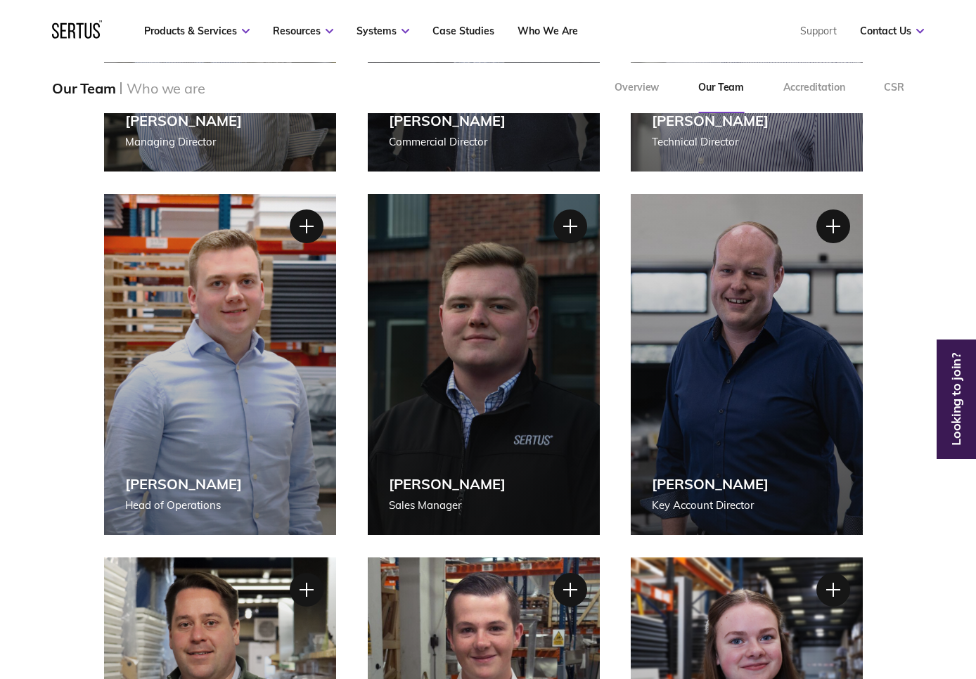
scroll to position [484, 0]
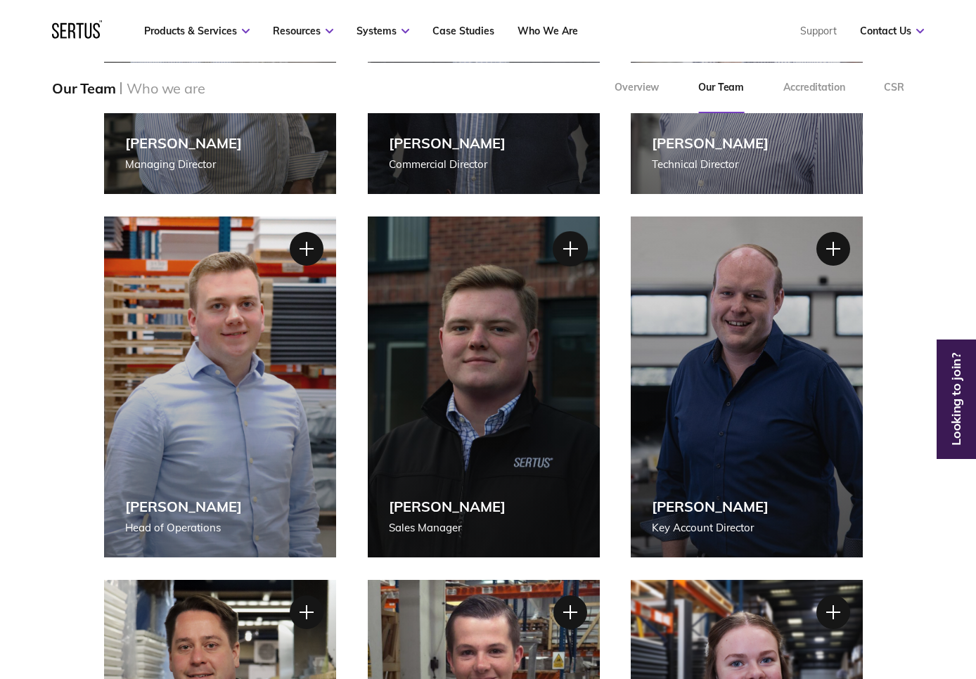
click at [569, 247] on div at bounding box center [569, 248] width 35 height 35
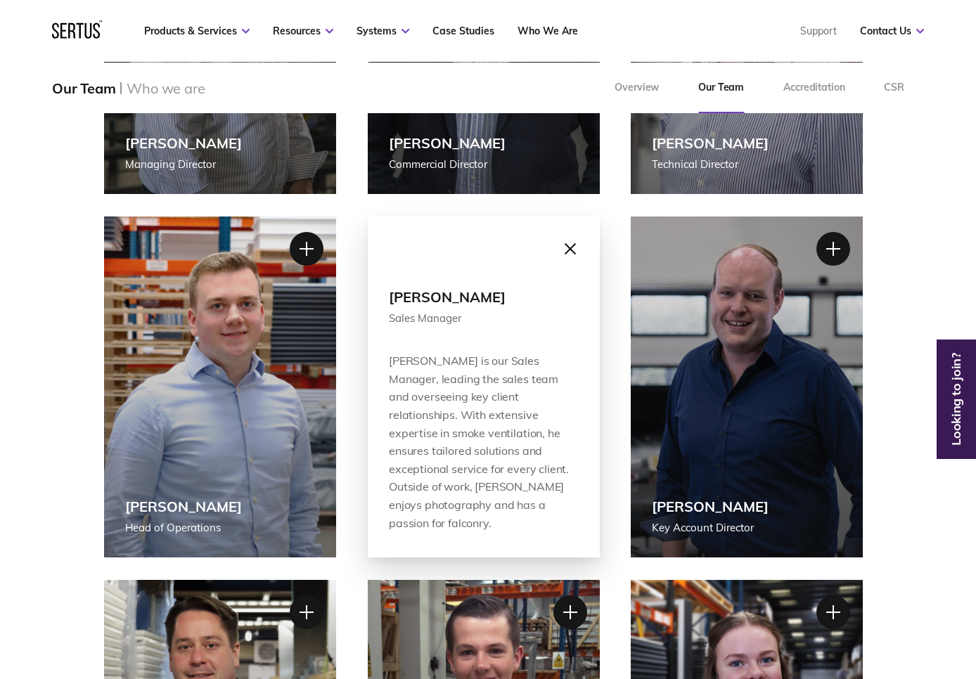
click at [569, 247] on div at bounding box center [569, 248] width 35 height 35
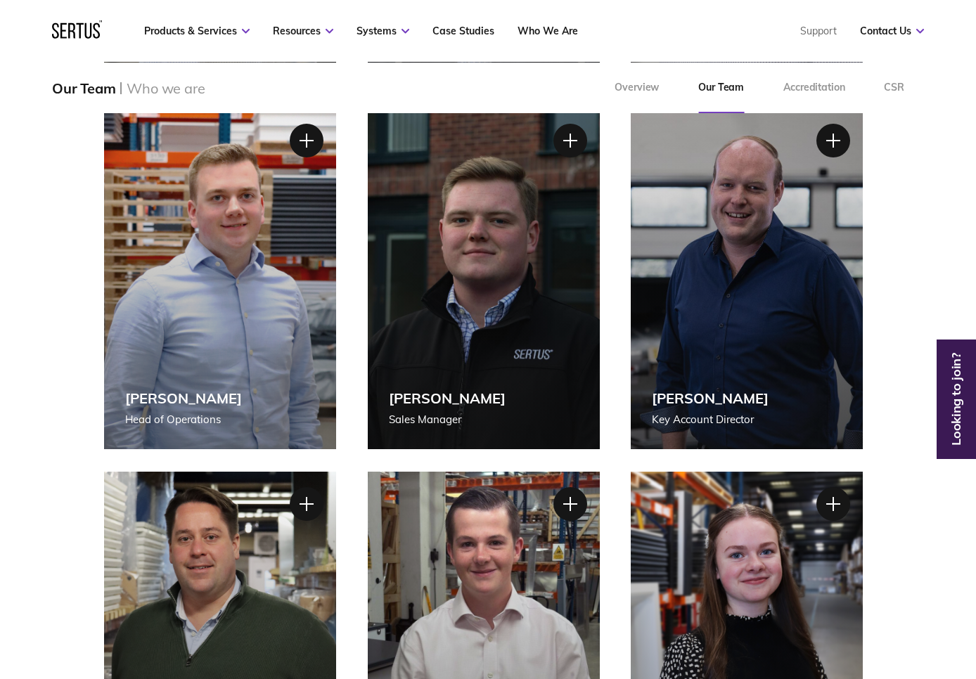
scroll to position [593, 0]
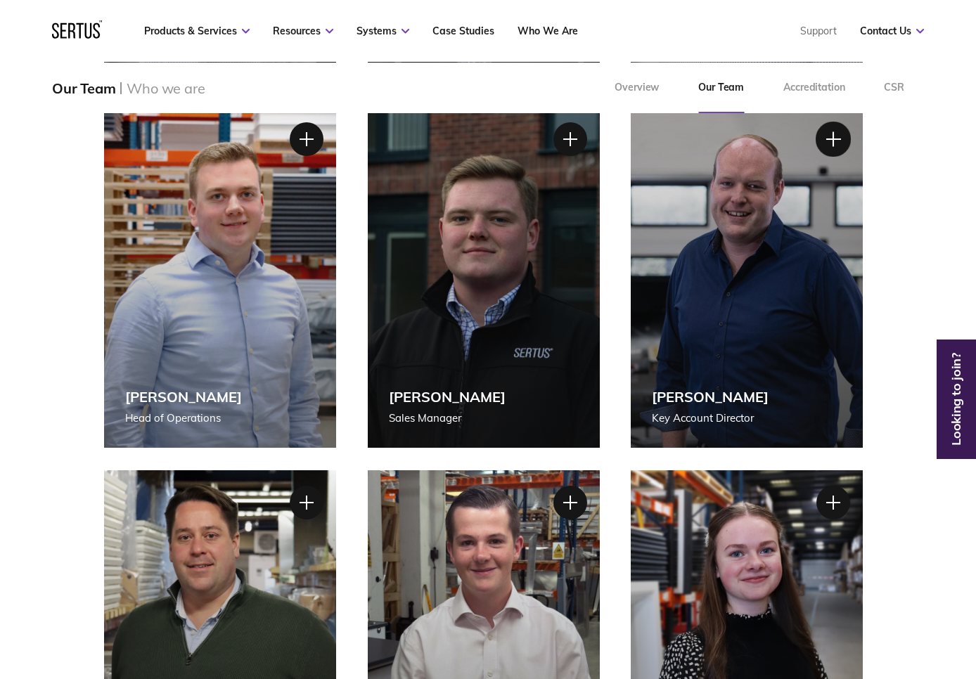
click at [834, 139] on div at bounding box center [832, 139] width 35 height 35
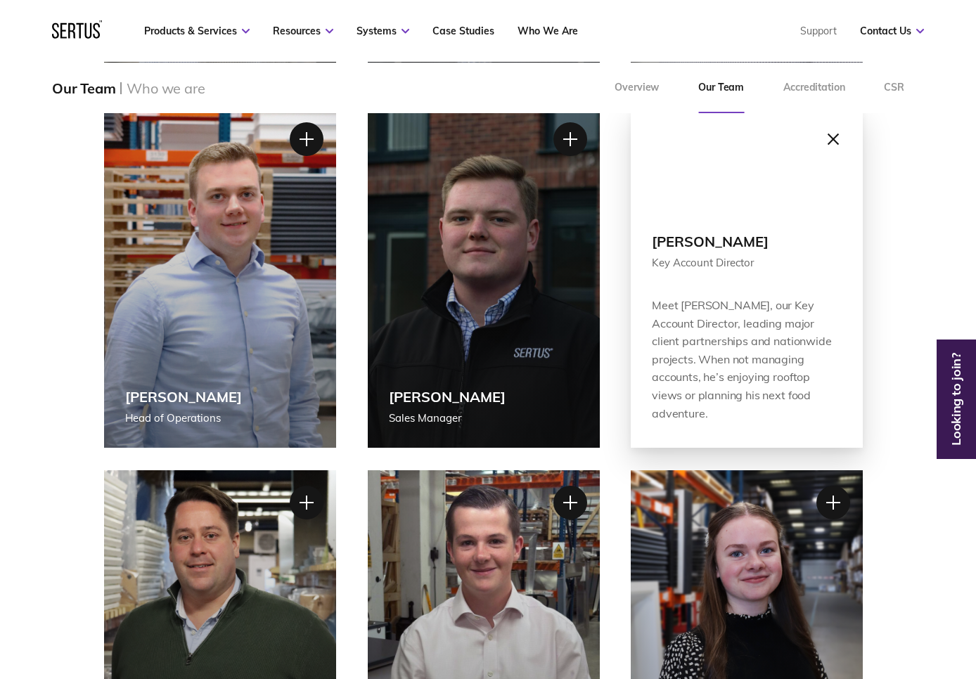
click at [829, 135] on div at bounding box center [832, 139] width 35 height 35
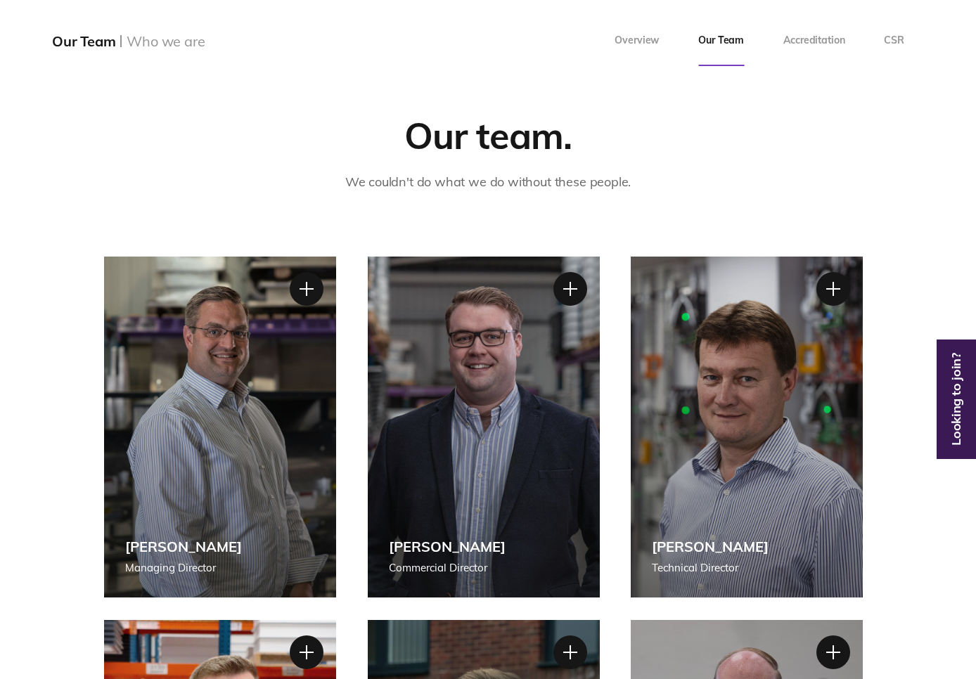
scroll to position [0, 0]
